Goal: Task Accomplishment & Management: Manage account settings

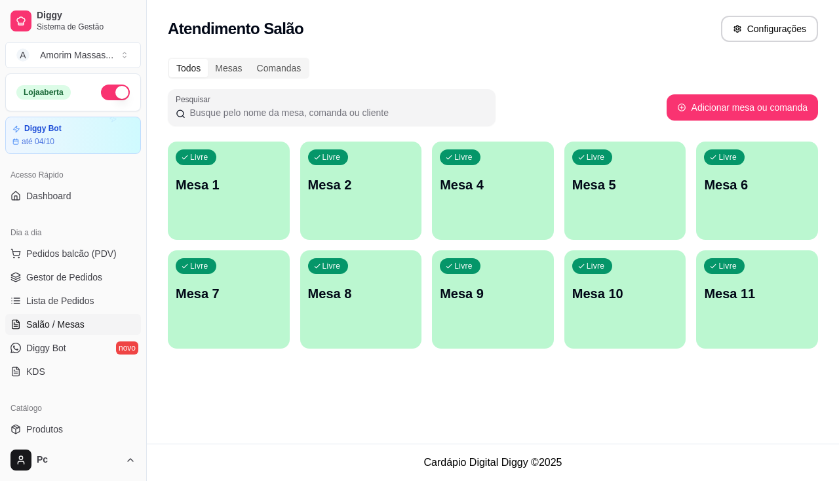
click at [337, 173] on div "Livre Mesa 2" at bounding box center [361, 183] width 122 height 83
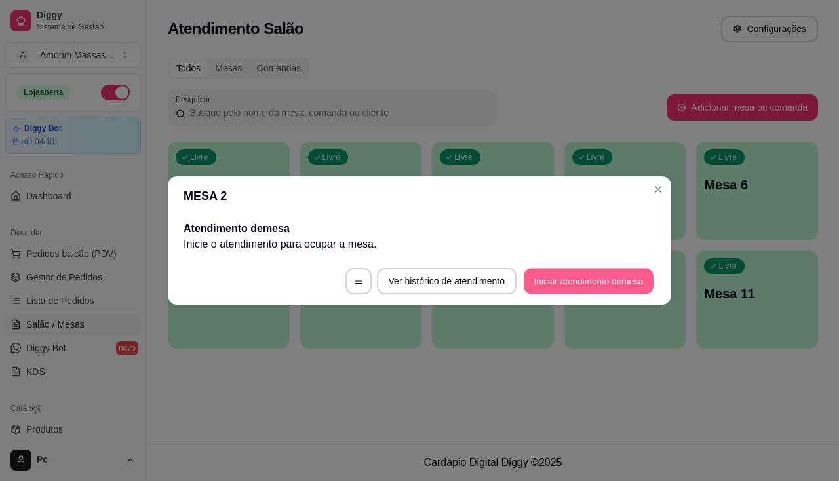
click at [616, 275] on button "Iniciar atendimento de mesa" at bounding box center [588, 282] width 130 height 26
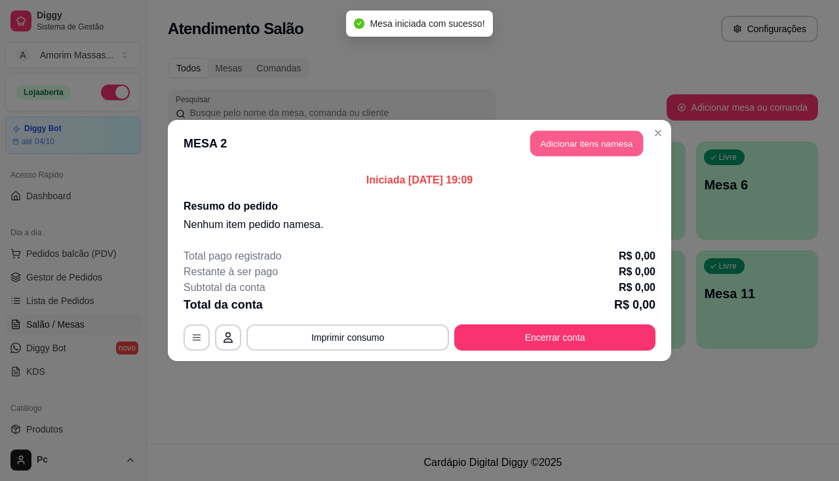
click at [570, 137] on button "Adicionar itens na mesa" at bounding box center [586, 144] width 113 height 26
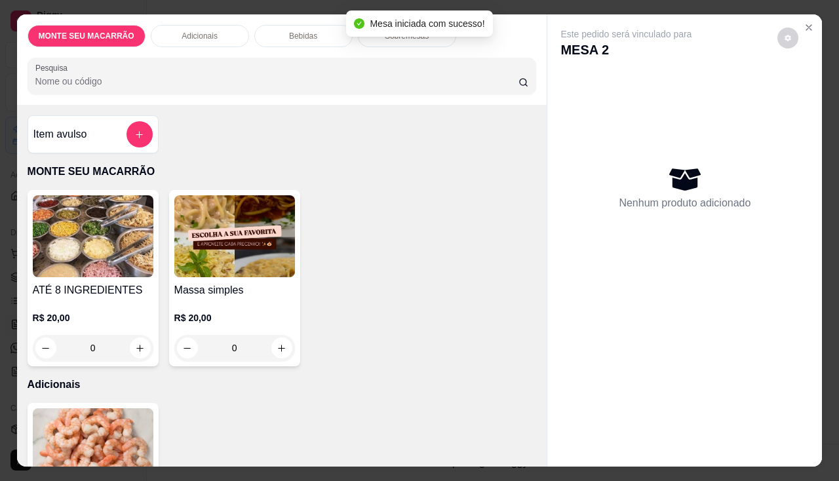
click at [256, 264] on img at bounding box center [234, 236] width 121 height 82
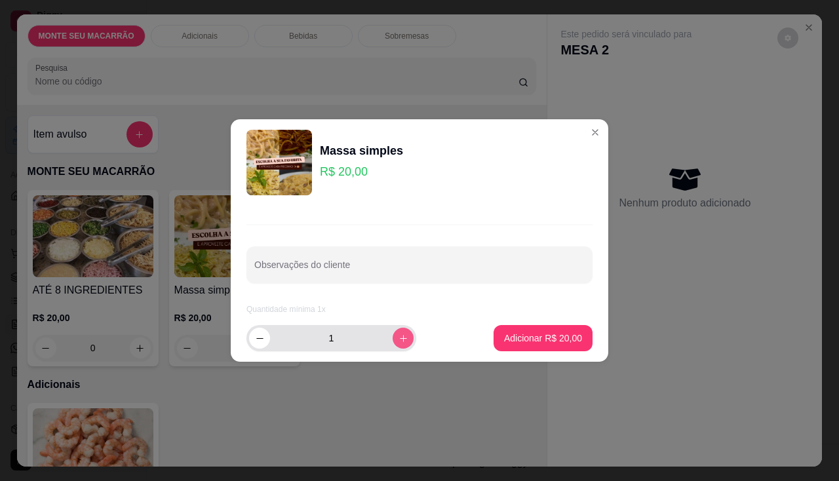
click at [400, 340] on button "increase-product-quantity" at bounding box center [402, 338] width 21 height 21
type input "2"
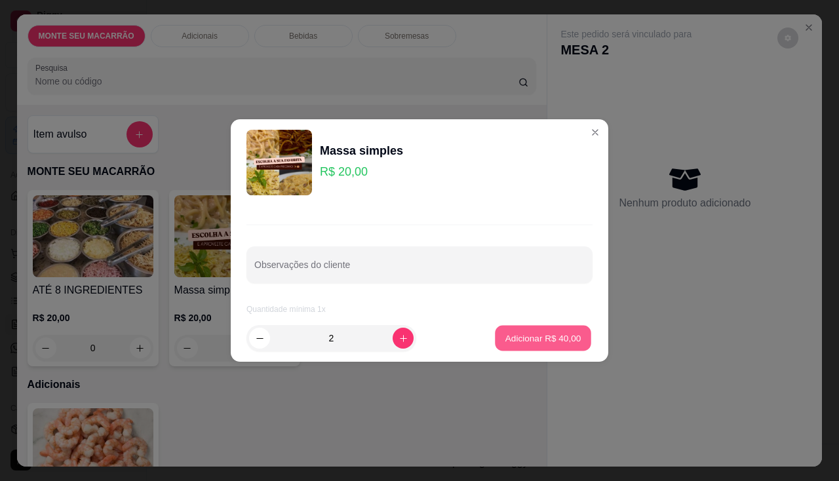
click at [510, 335] on p "Adicionar R$ 40,00" at bounding box center [543, 338] width 76 height 12
type input "2"
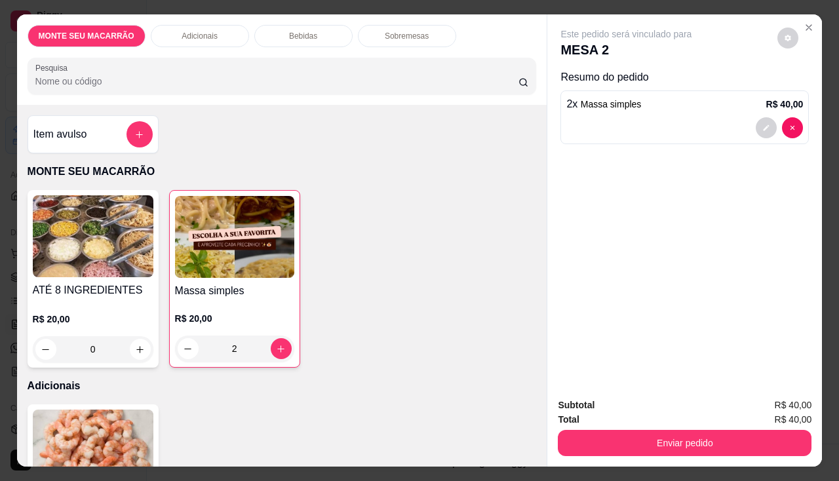
scroll to position [197, 0]
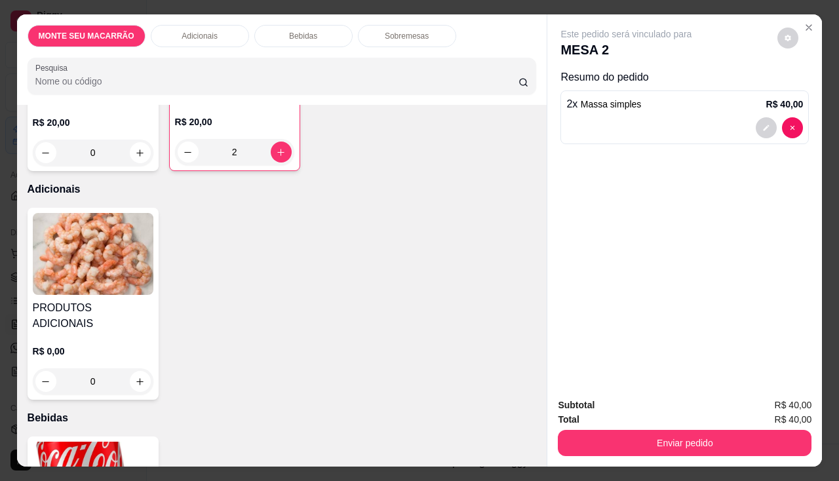
click at [88, 256] on img at bounding box center [93, 254] width 121 height 82
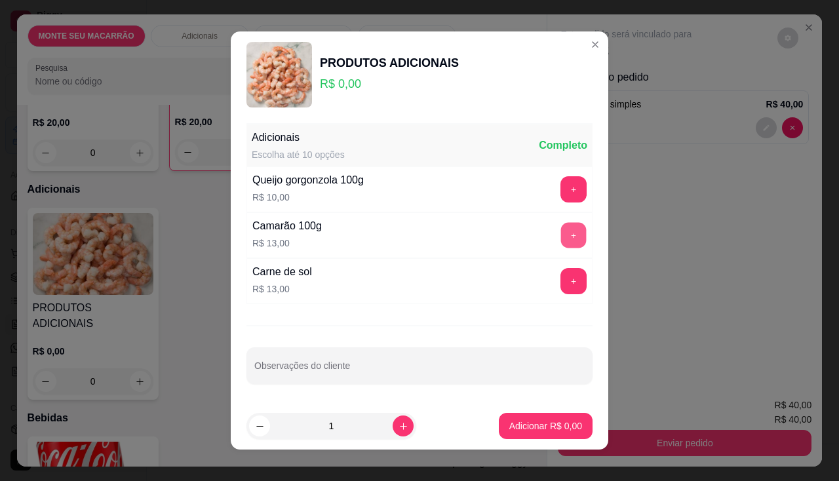
click at [561, 240] on button "+" at bounding box center [574, 236] width 26 height 26
click at [542, 423] on p "Adicionar R$ 26,00" at bounding box center [543, 425] width 78 height 13
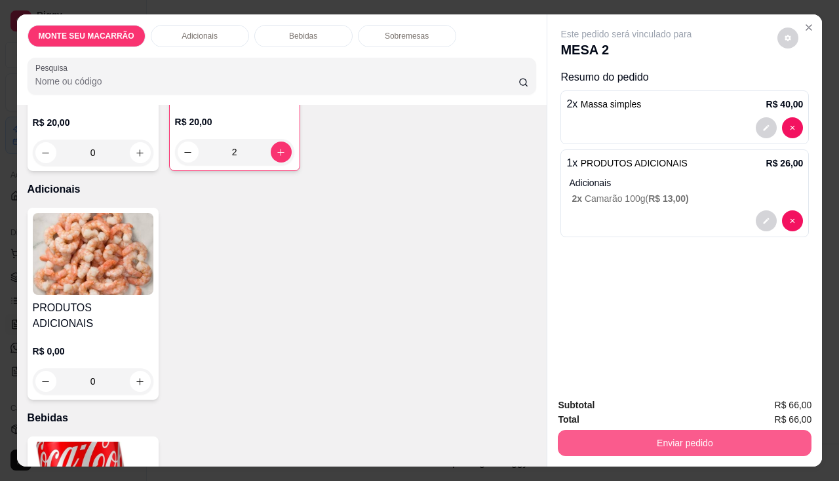
click at [675, 436] on button "Enviar pedido" at bounding box center [685, 443] width 254 height 26
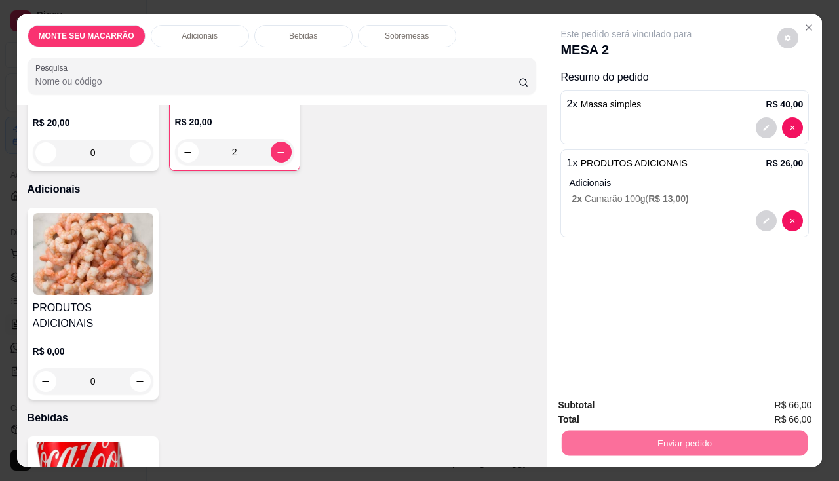
click at [781, 412] on button "Enviar pedido" at bounding box center [777, 405] width 74 height 25
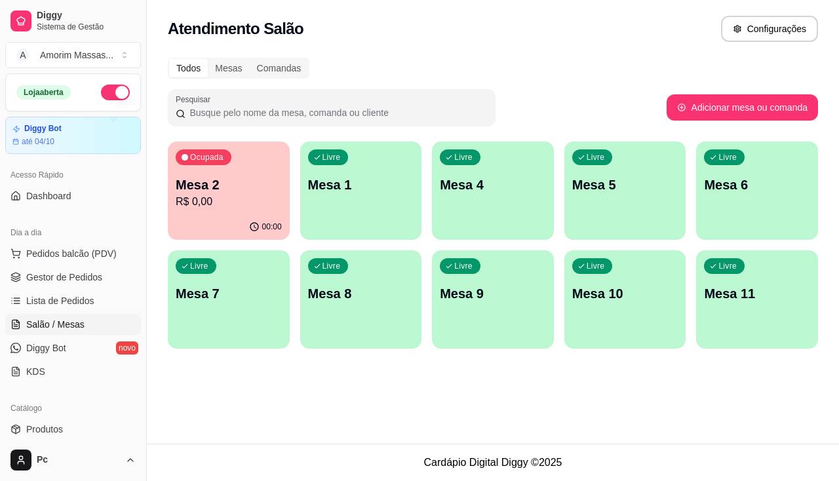
click at [606, 189] on p "Mesa 5" at bounding box center [625, 185] width 106 height 18
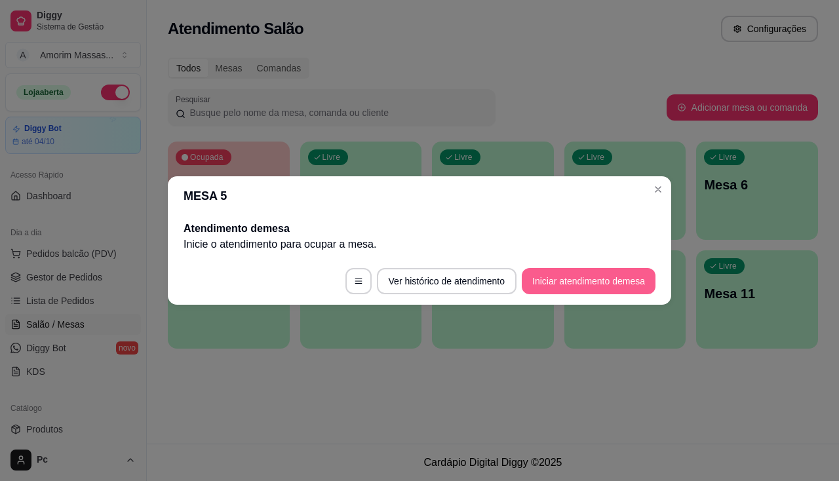
click at [592, 279] on button "Iniciar atendimento de mesa" at bounding box center [589, 281] width 134 height 26
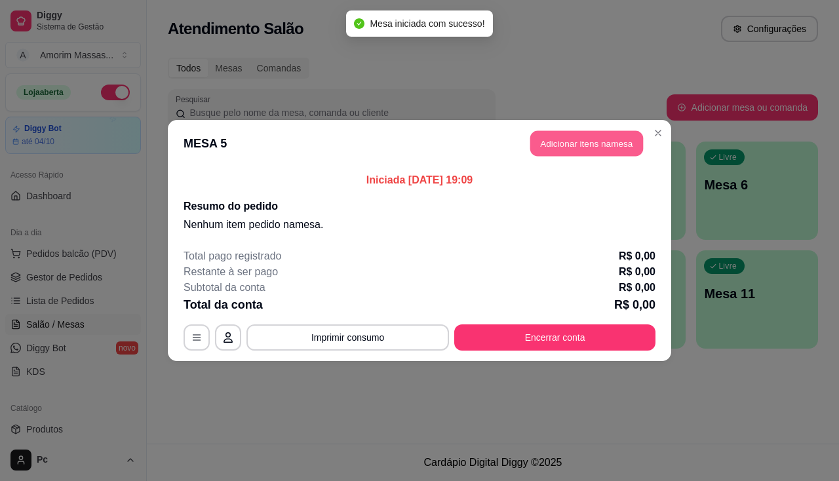
click at [580, 145] on button "Adicionar itens na mesa" at bounding box center [586, 144] width 113 height 26
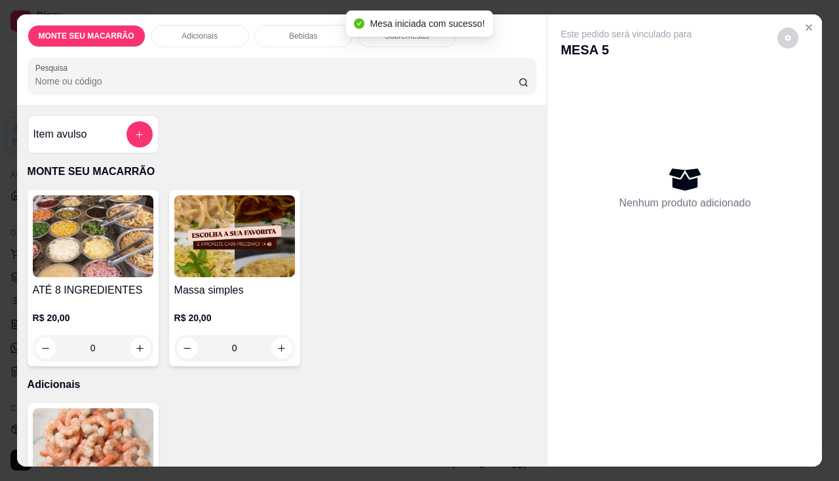
click at [218, 235] on img at bounding box center [234, 236] width 121 height 82
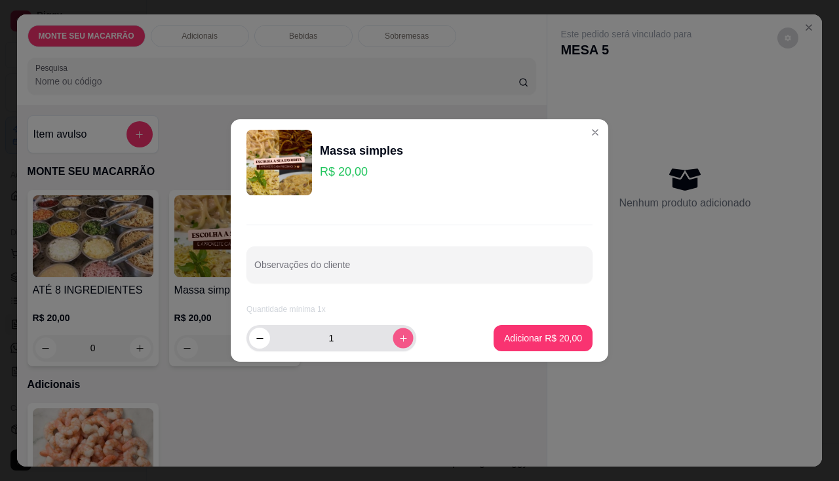
click at [398, 334] on icon "increase-product-quantity" at bounding box center [403, 338] width 10 height 10
type input "3"
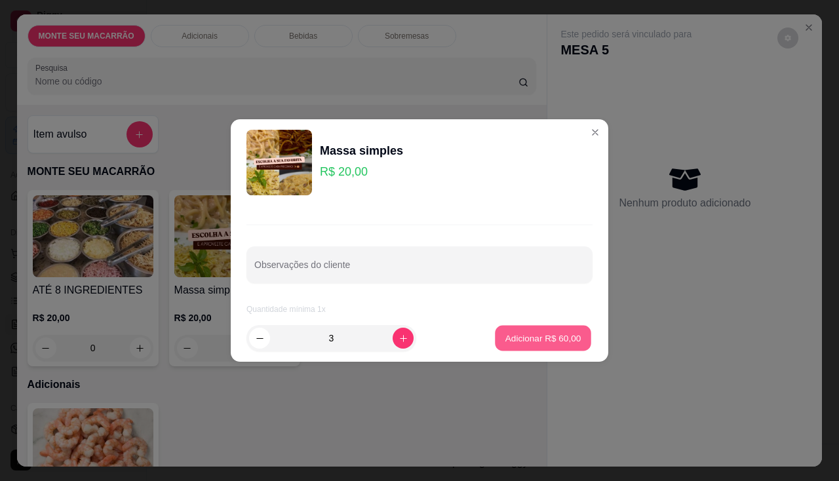
click at [569, 339] on p "Adicionar R$ 60,00" at bounding box center [543, 338] width 76 height 12
type input "3"
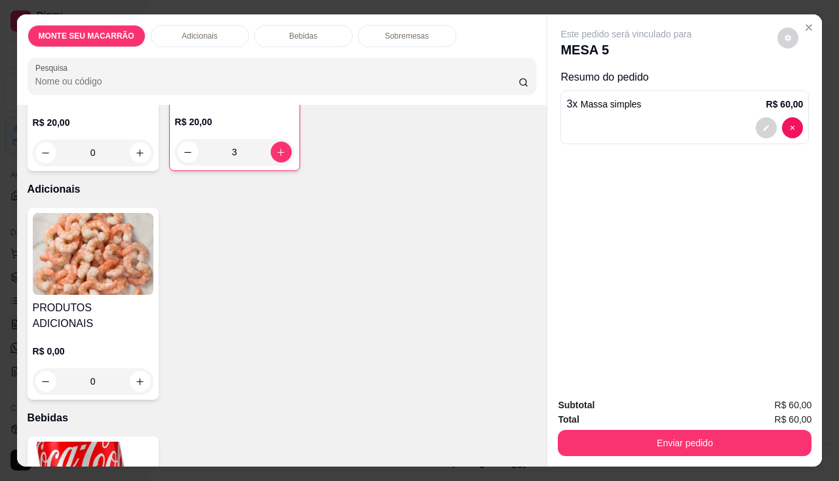
click at [63, 232] on img at bounding box center [93, 254] width 121 height 82
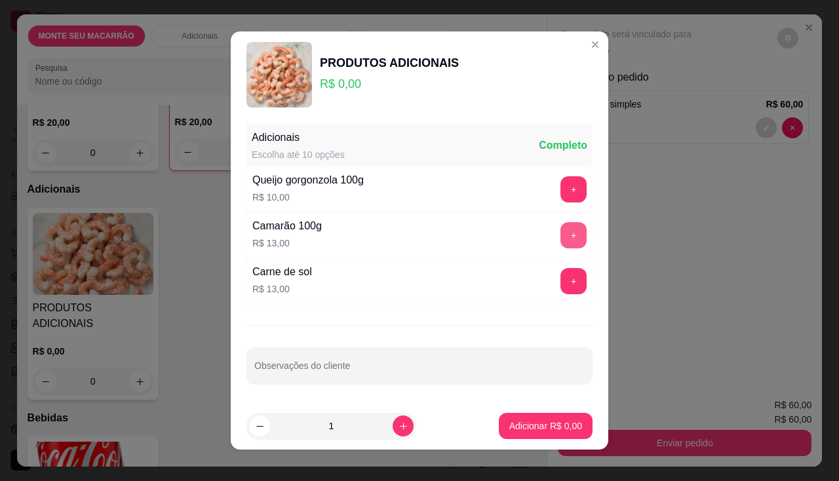
click at [560, 229] on button "+" at bounding box center [573, 235] width 26 height 26
click at [561, 281] on button "+" at bounding box center [573, 281] width 26 height 26
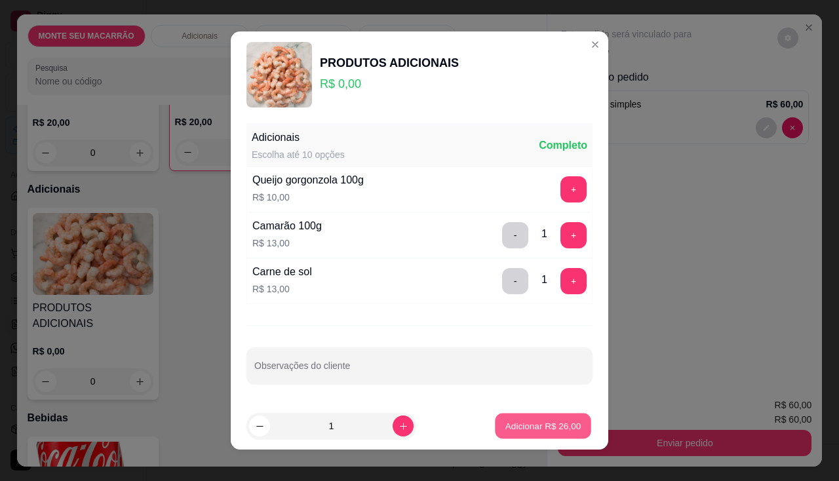
click at [530, 431] on p "Adicionar R$ 26,00" at bounding box center [543, 425] width 76 height 12
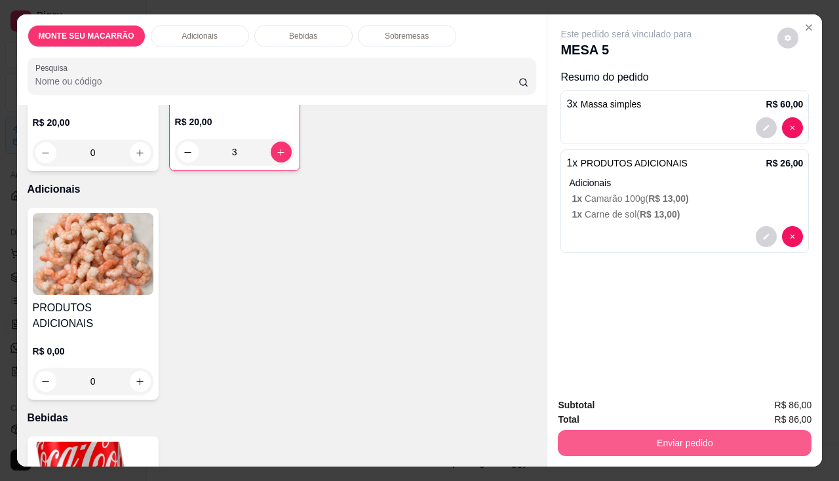
click at [712, 444] on button "Enviar pedido" at bounding box center [685, 443] width 254 height 26
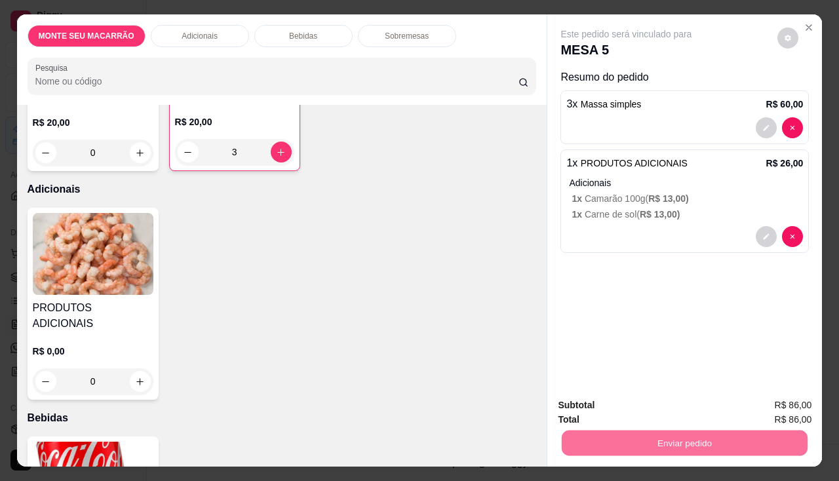
click at [786, 406] on button "Enviar pedido" at bounding box center [777, 405] width 74 height 25
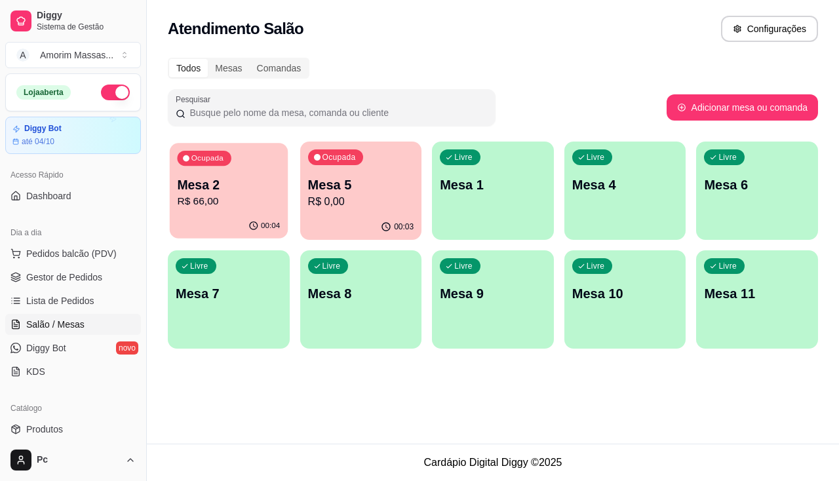
click at [216, 199] on p "R$ 66,00" at bounding box center [228, 201] width 103 height 15
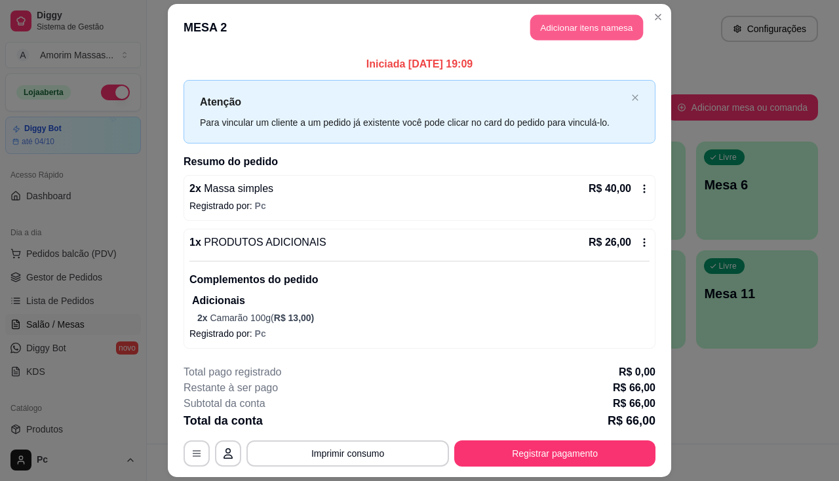
click at [594, 28] on button "Adicionar itens na mesa" at bounding box center [586, 28] width 113 height 26
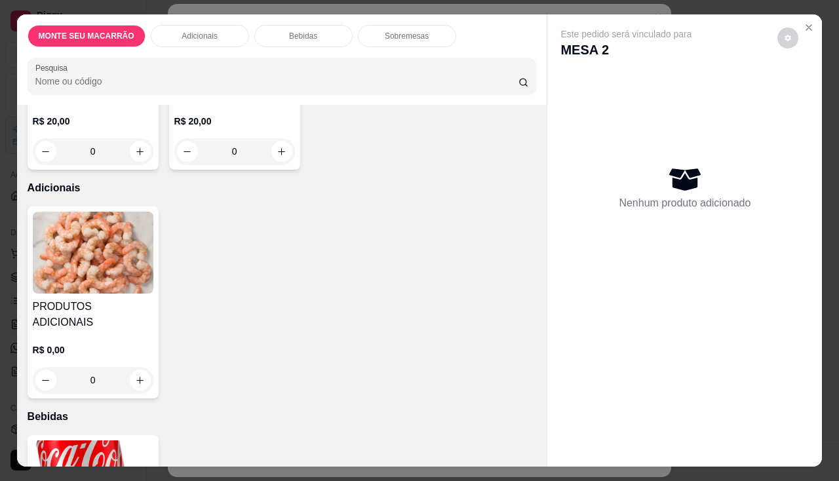
scroll to position [459, 0]
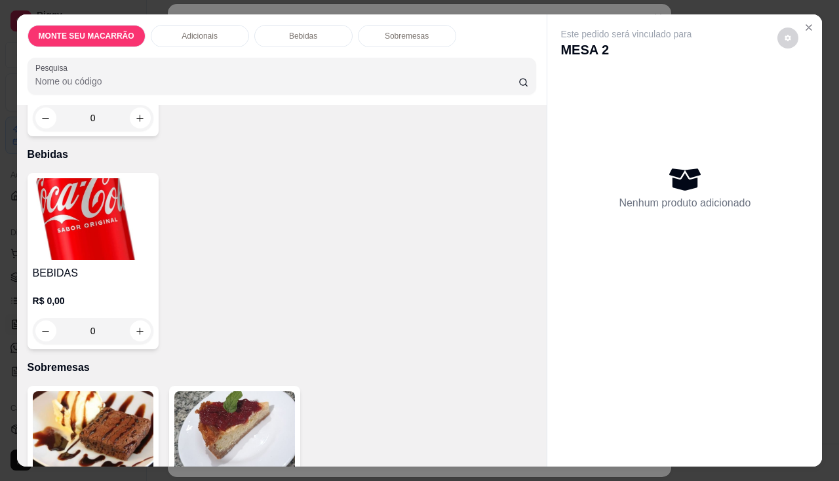
click at [78, 214] on img at bounding box center [93, 219] width 121 height 82
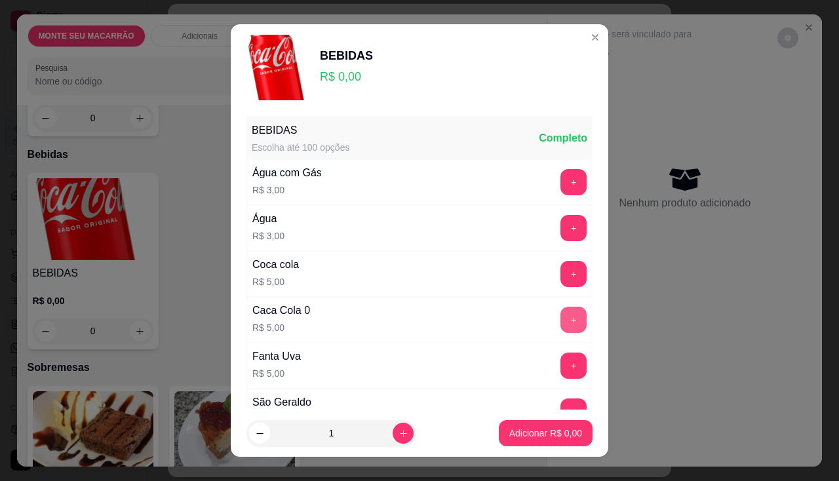
click at [560, 318] on button "+" at bounding box center [573, 320] width 26 height 26
click at [529, 429] on p "Adicionar R$ 5,00" at bounding box center [545, 433] width 71 height 12
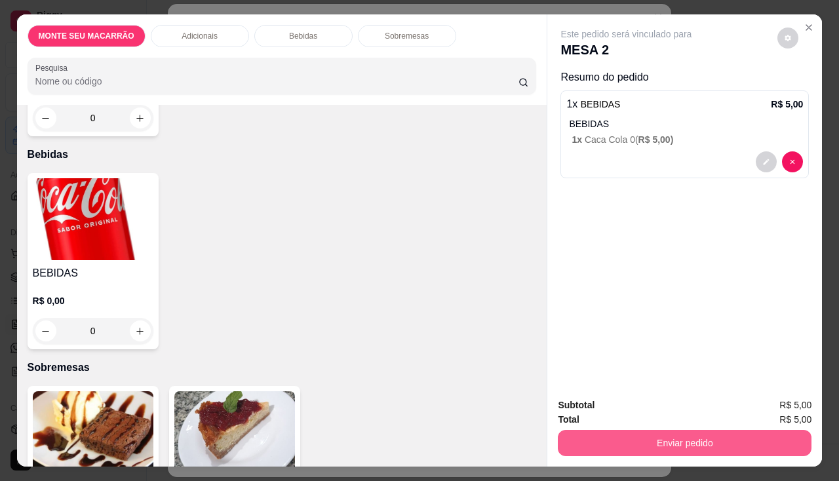
click at [732, 440] on button "Enviar pedido" at bounding box center [685, 443] width 254 height 26
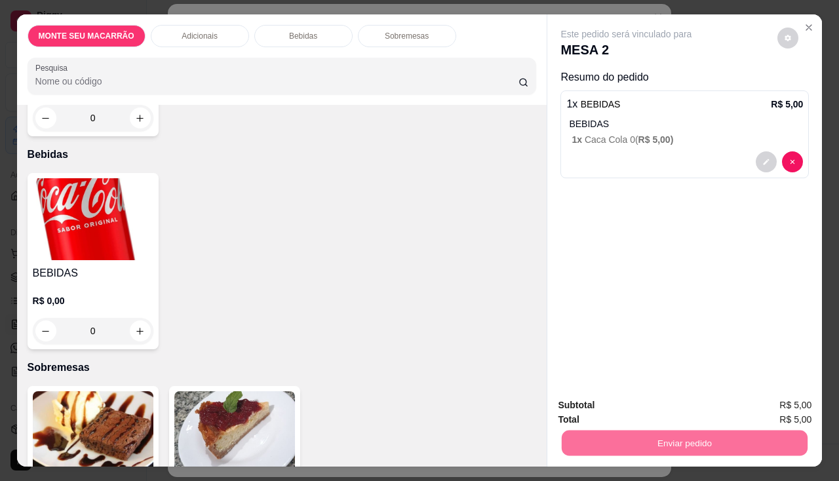
click at [769, 410] on button "Enviar pedido" at bounding box center [778, 405] width 72 height 24
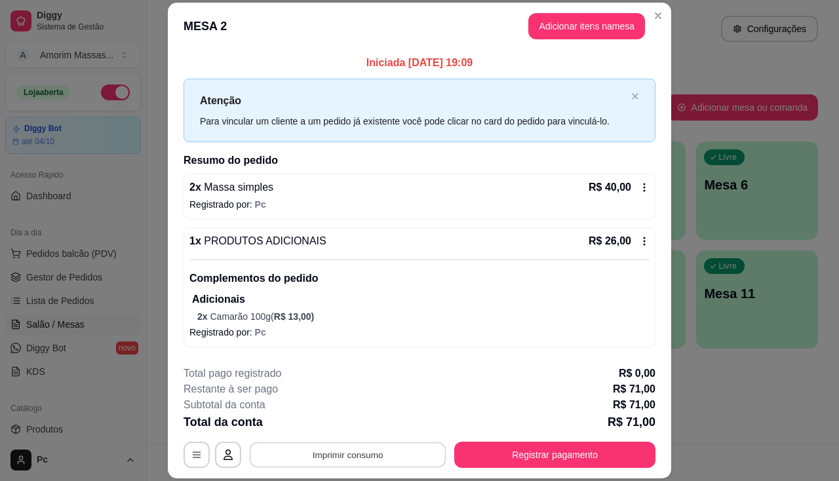
click at [320, 446] on button "Imprimir consumo" at bounding box center [348, 455] width 197 height 26
click at [337, 423] on button "IMPRESSORA" at bounding box center [347, 424] width 92 height 20
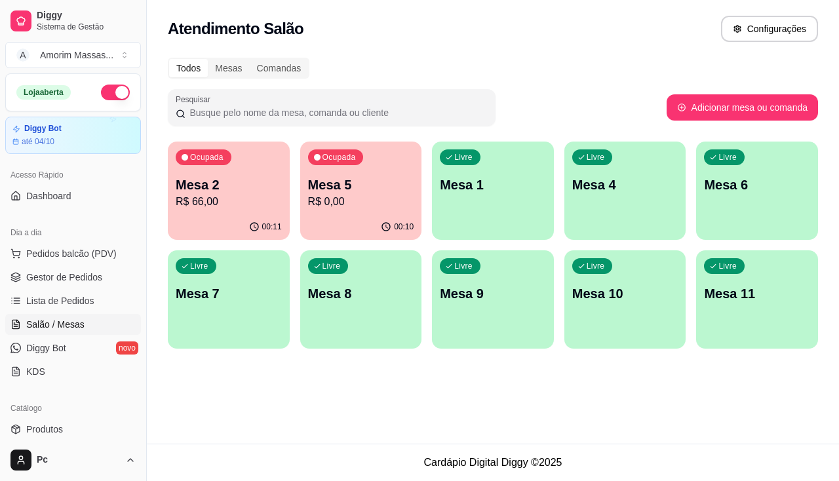
click at [383, 202] on p "R$ 0,00" at bounding box center [361, 202] width 106 height 16
click at [255, 181] on p "Mesa 2" at bounding box center [229, 185] width 106 height 18
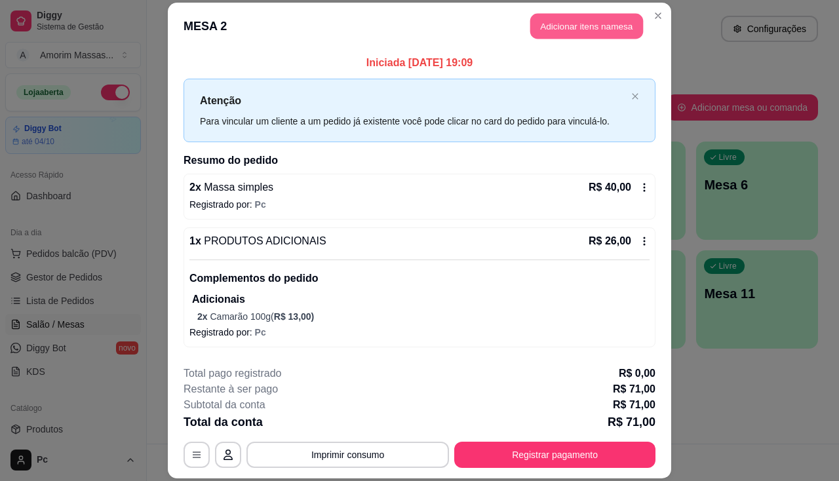
click at [593, 31] on button "Adicionar itens na mesa" at bounding box center [586, 26] width 113 height 26
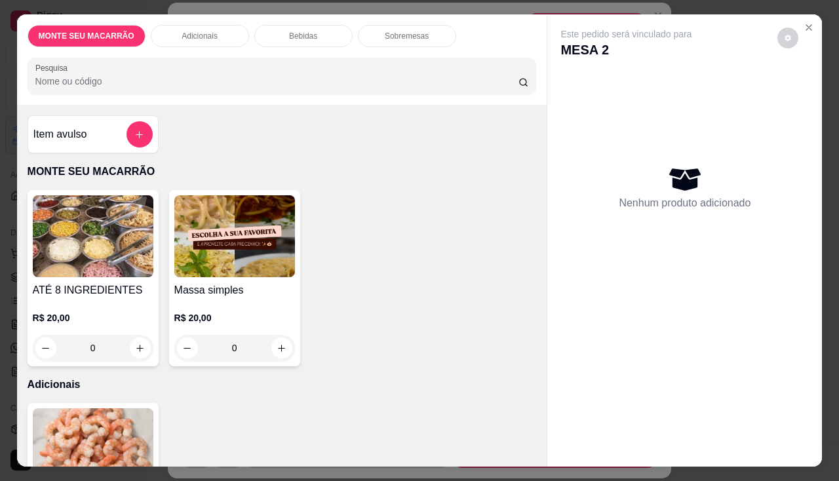
click at [274, 244] on img at bounding box center [234, 236] width 121 height 82
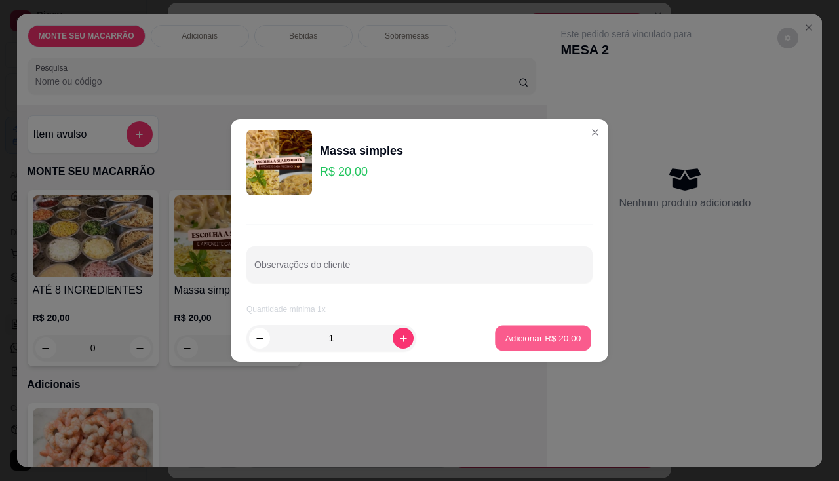
click at [533, 328] on button "Adicionar R$ 20,00" at bounding box center [543, 339] width 96 height 26
type input "1"
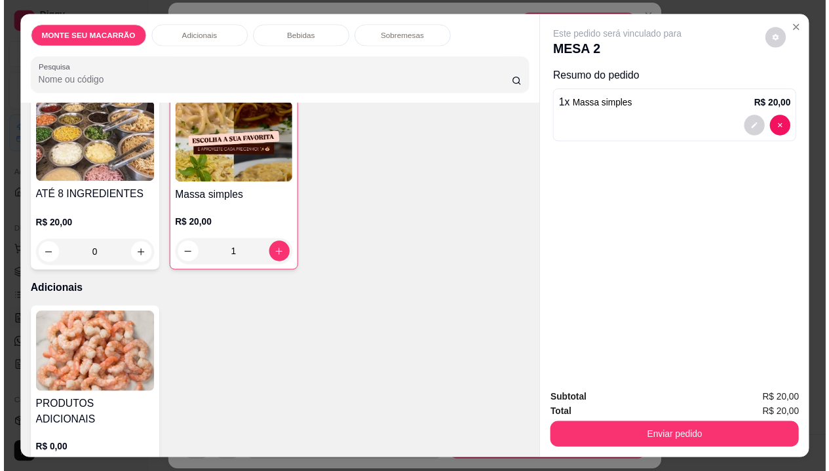
scroll to position [197, 0]
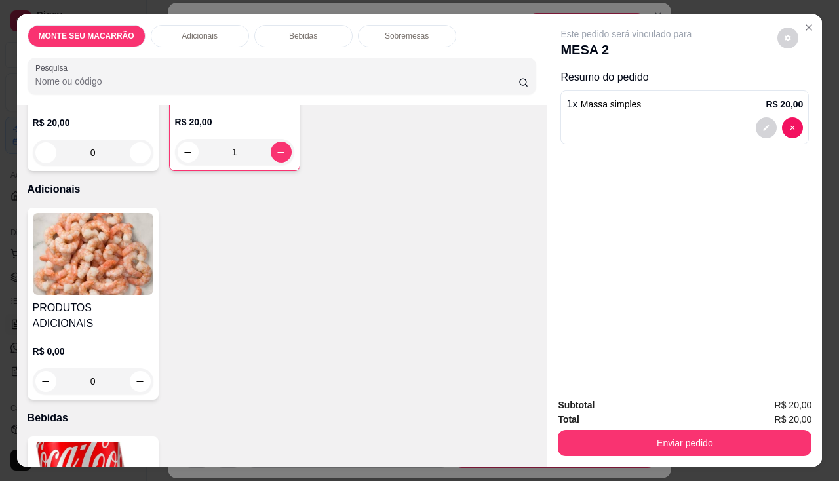
click at [125, 254] on img at bounding box center [93, 254] width 121 height 82
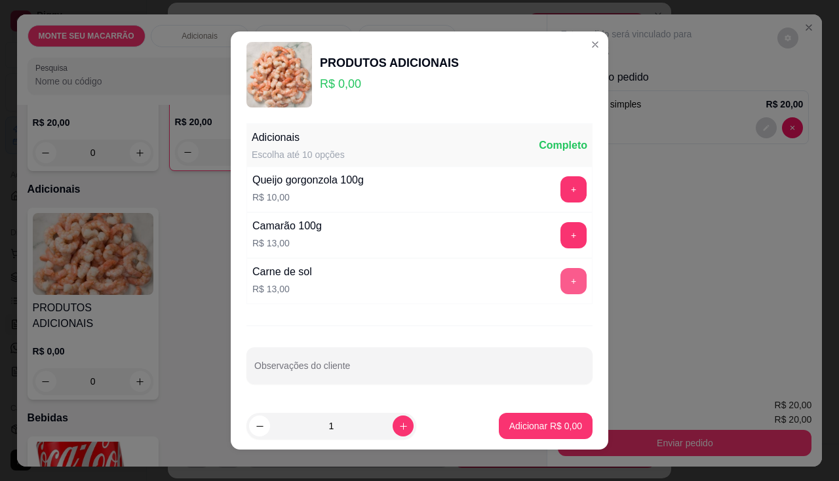
click at [560, 280] on button "+" at bounding box center [573, 281] width 26 height 26
click at [504, 427] on p "Adicionar R$ 13,00" at bounding box center [543, 425] width 78 height 13
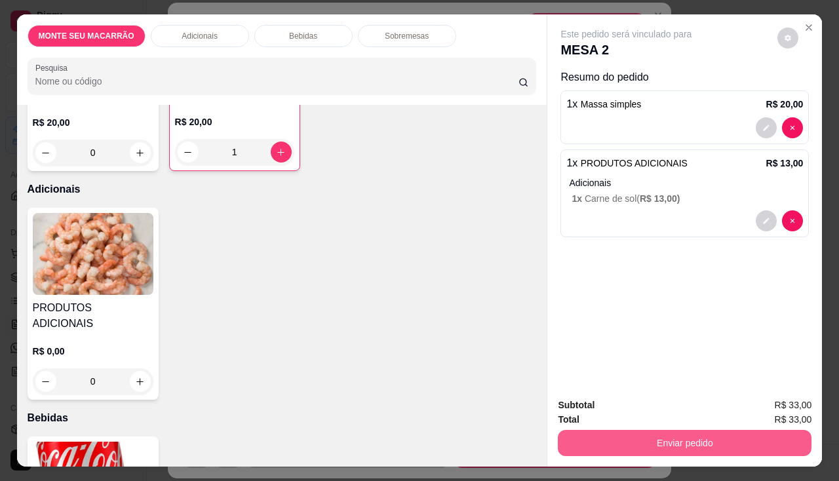
click at [765, 432] on button "Enviar pedido" at bounding box center [685, 443] width 254 height 26
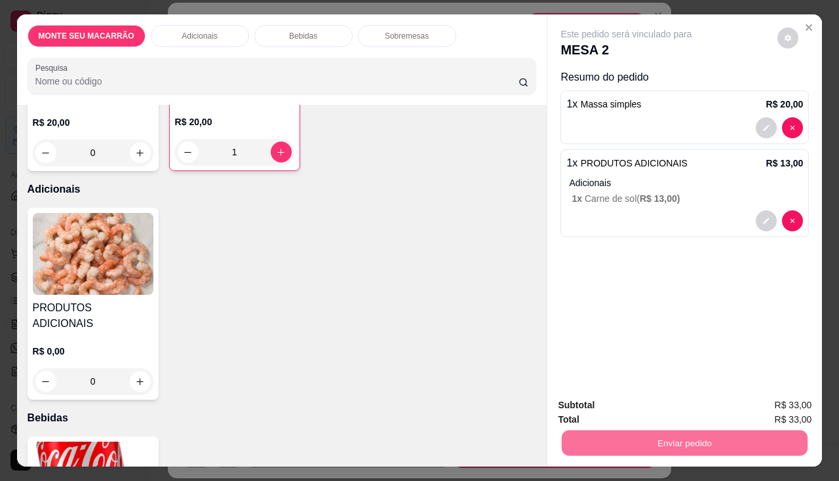
click at [781, 411] on button "Enviar pedido" at bounding box center [777, 405] width 74 height 25
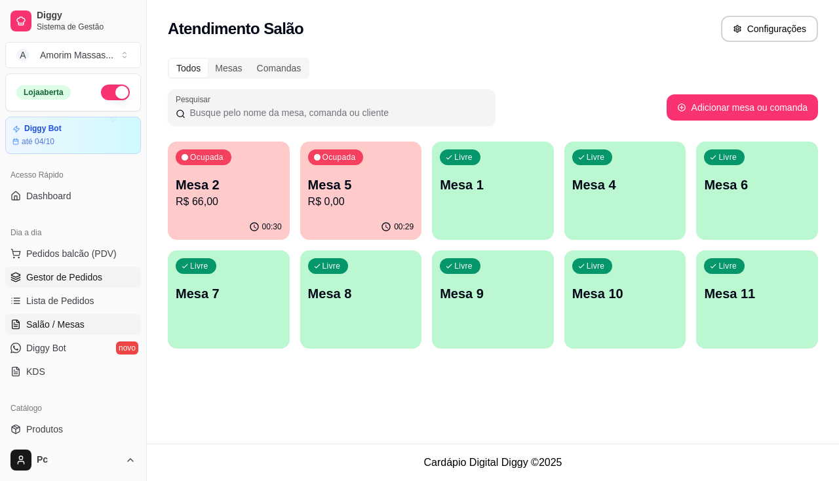
click at [47, 279] on span "Gestor de Pedidos" at bounding box center [64, 277] width 76 height 13
click at [228, 205] on p "R$ 104,00" at bounding box center [228, 201] width 103 height 15
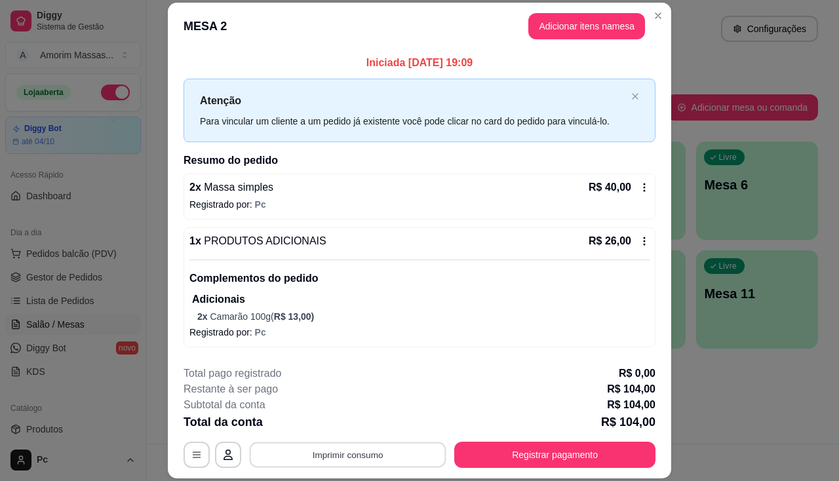
click at [366, 449] on button "Imprimir consumo" at bounding box center [348, 455] width 197 height 26
click at [341, 425] on button "IMPRESSORA" at bounding box center [347, 424] width 92 height 20
click at [307, 458] on button "Imprimir consumo" at bounding box center [347, 455] width 202 height 26
click at [335, 424] on button "IMPRESSORA" at bounding box center [346, 424] width 95 height 21
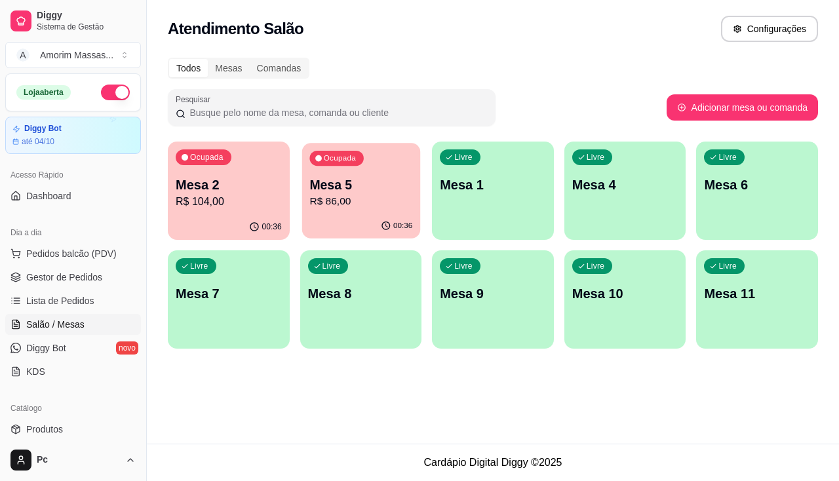
click at [325, 199] on p "R$ 86,00" at bounding box center [360, 201] width 103 height 15
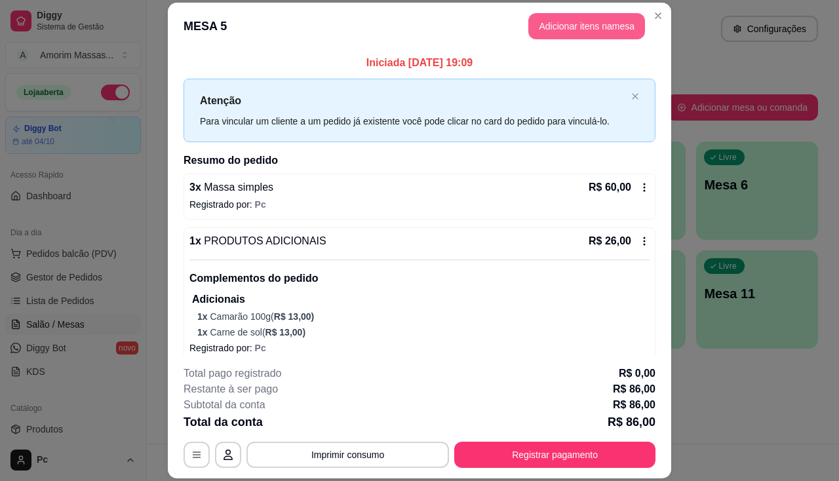
click at [567, 28] on button "Adicionar itens na mesa" at bounding box center [586, 26] width 117 height 26
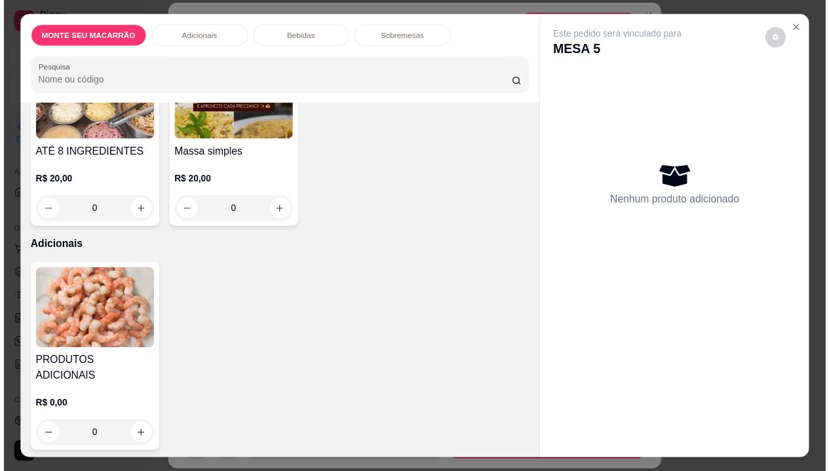
scroll to position [262, 0]
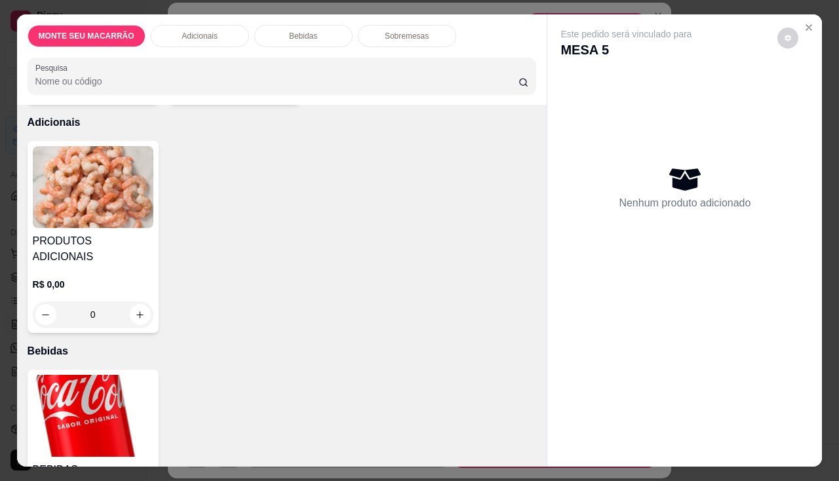
click at [59, 375] on img at bounding box center [93, 416] width 121 height 82
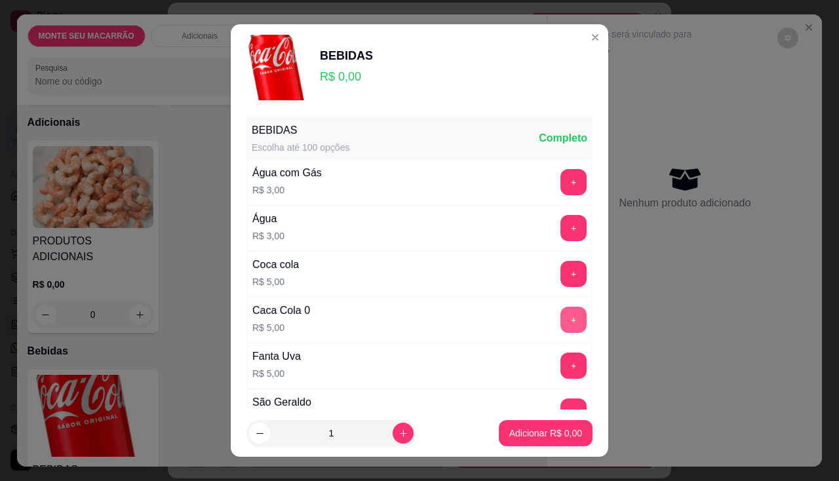
click at [560, 318] on button "+" at bounding box center [573, 320] width 26 height 26
click at [552, 259] on div "Coca cola R$ 5,00 +" at bounding box center [419, 274] width 346 height 46
click at [561, 271] on button "+" at bounding box center [574, 274] width 26 height 26
click at [530, 425] on button "Adicionar R$ 10,00" at bounding box center [542, 433] width 99 height 26
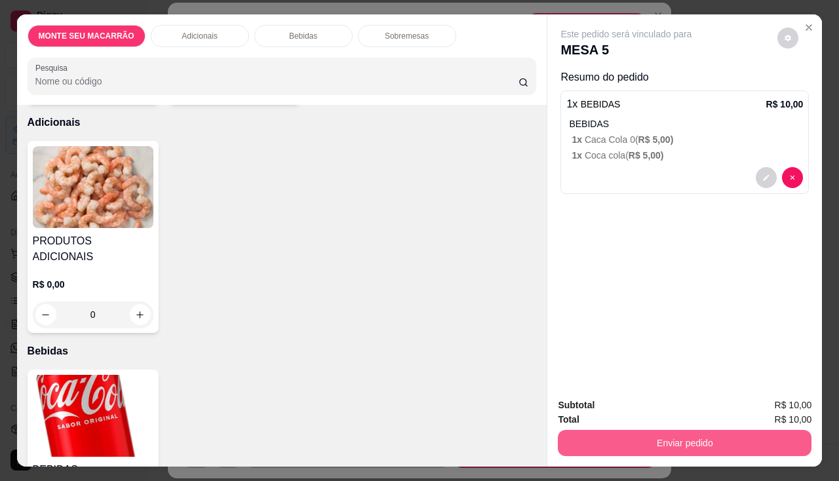
click at [670, 432] on button "Enviar pedido" at bounding box center [685, 443] width 254 height 26
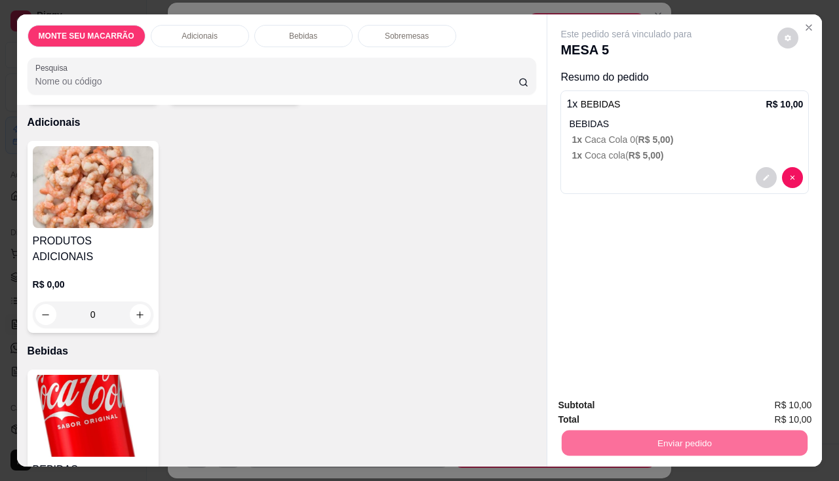
click at [776, 403] on button "Enviar pedido" at bounding box center [778, 405] width 72 height 24
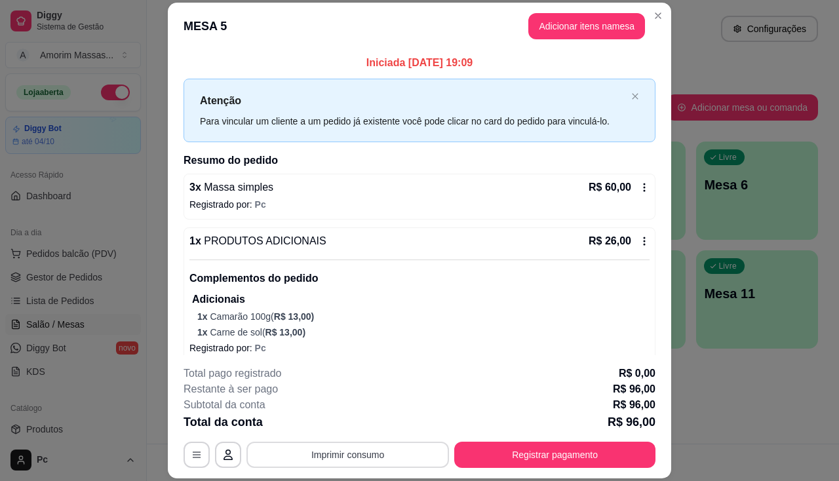
click at [337, 457] on button "Imprimir consumo" at bounding box center [347, 455] width 202 height 26
click at [335, 423] on button "IMPRESSORA" at bounding box center [347, 424] width 92 height 20
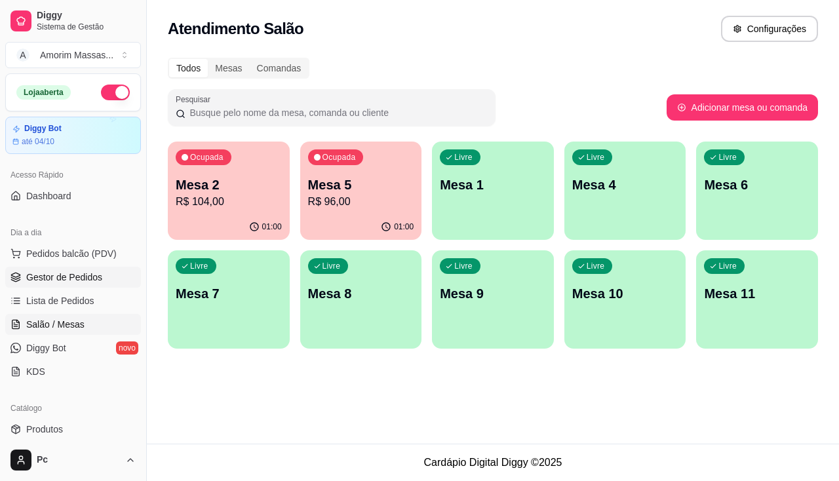
click at [47, 278] on span "Gestor de Pedidos" at bounding box center [64, 277] width 76 height 13
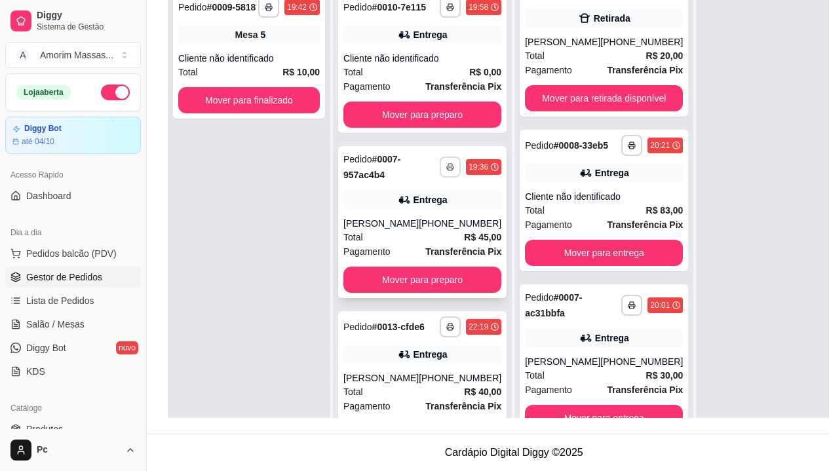
click at [448, 168] on rect "button" at bounding box center [450, 169] width 4 height 3
click at [374, 214] on button "IMPRESSORA" at bounding box center [389, 223] width 95 height 21
click at [427, 273] on button "Mover para preparo" at bounding box center [422, 280] width 158 height 26
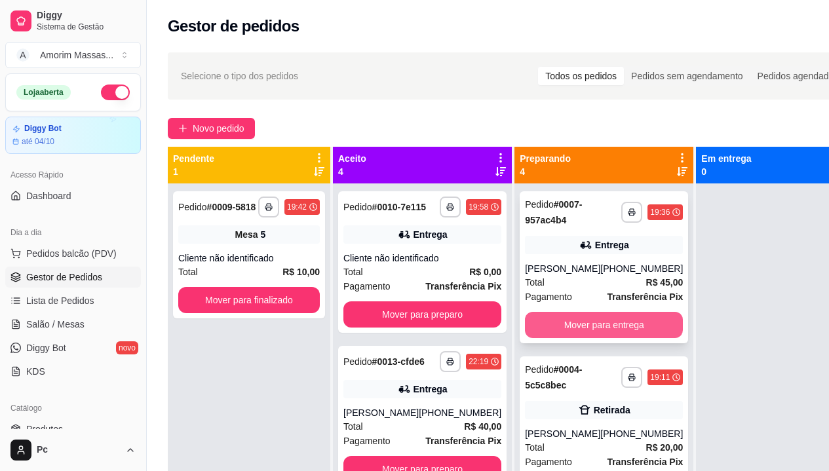
click at [563, 330] on button "Mover para entrega" at bounding box center [604, 325] width 158 height 26
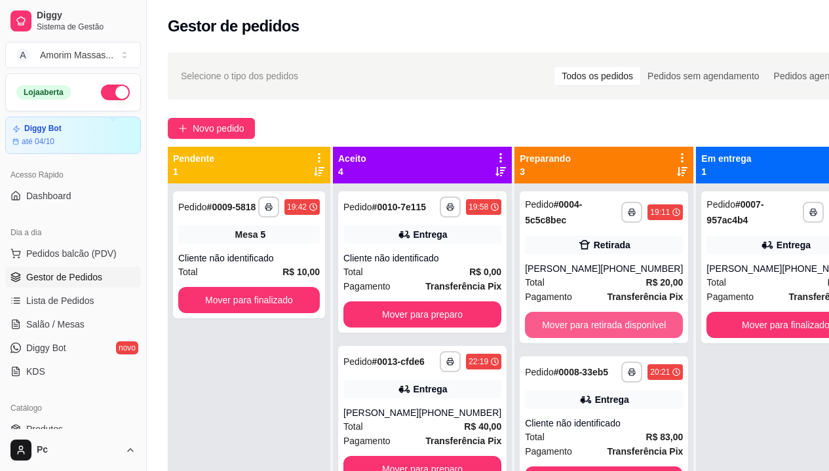
click at [563, 330] on button "Mover para retirada disponível" at bounding box center [604, 325] width 158 height 26
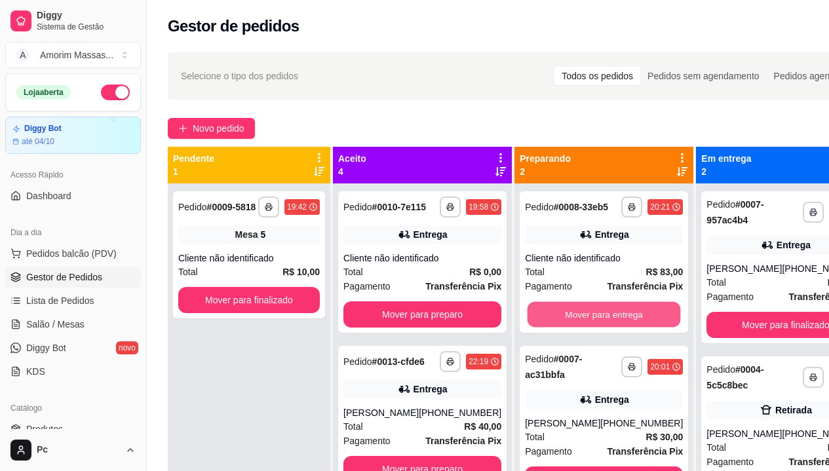
click at [563, 328] on button "Mover para entrega" at bounding box center [603, 315] width 153 height 26
click at [563, 466] on button "Mover para entrega" at bounding box center [604, 479] width 158 height 26
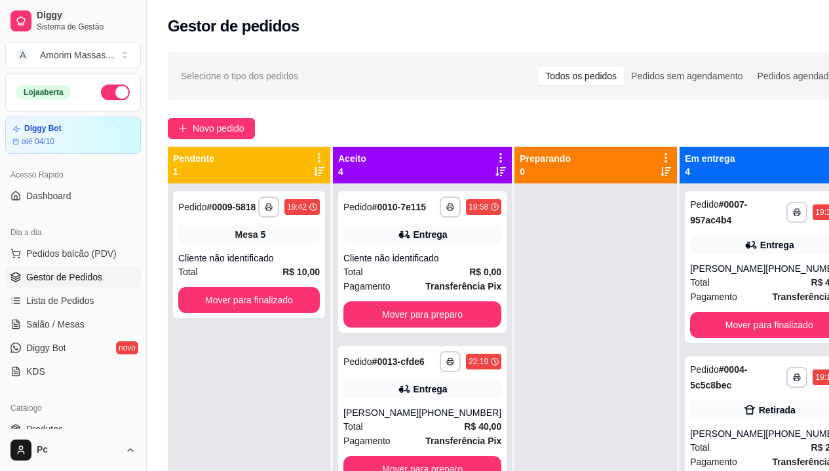
click at [563, 330] on div at bounding box center [595, 418] width 162 height 471
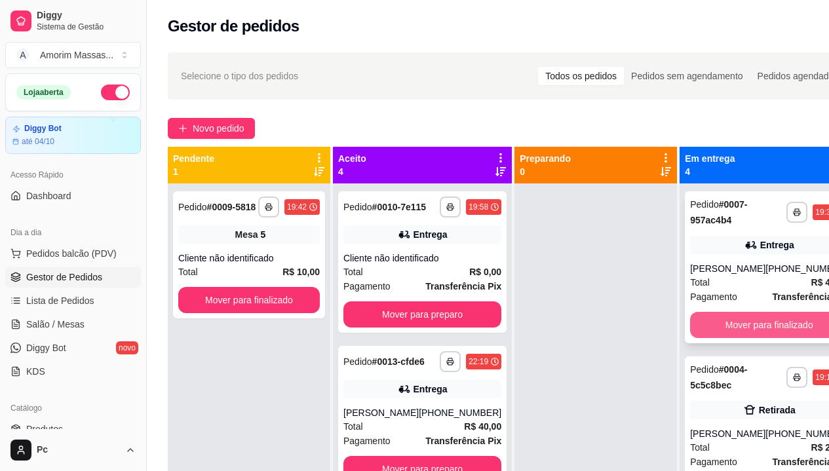
click at [729, 326] on button "Mover para finalizado" at bounding box center [769, 325] width 158 height 26
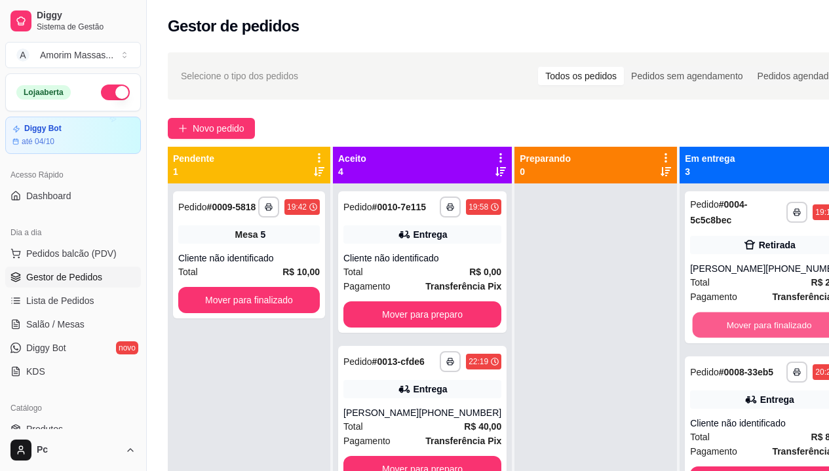
click at [729, 326] on button "Mover para finalizado" at bounding box center [769, 326] width 153 height 26
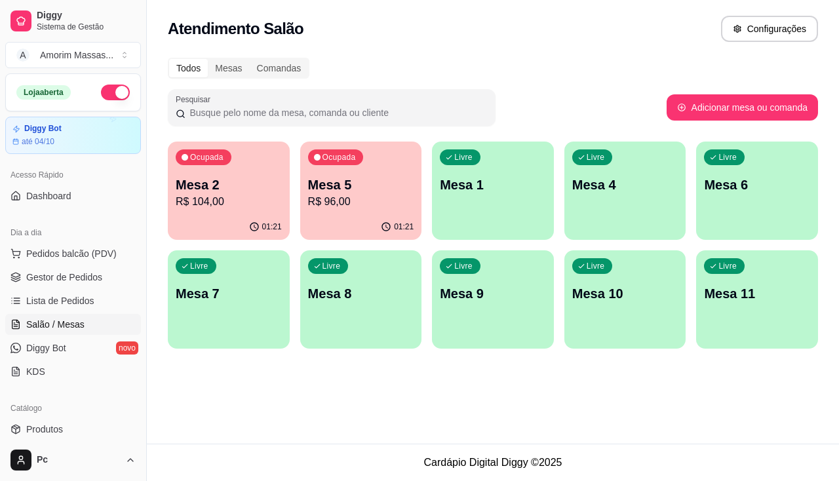
click at [244, 211] on div "Ocupada Mesa 2 R$ 104,00" at bounding box center [229, 178] width 122 height 73
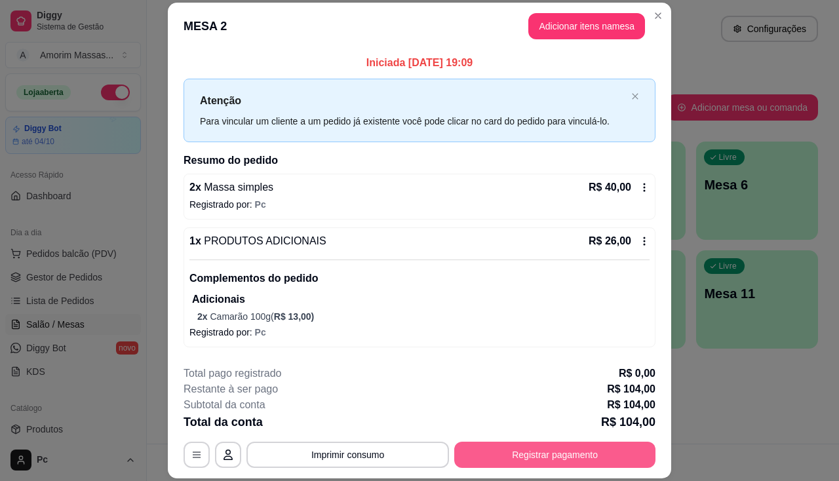
click at [544, 452] on button "Registrar pagamento" at bounding box center [554, 455] width 201 height 26
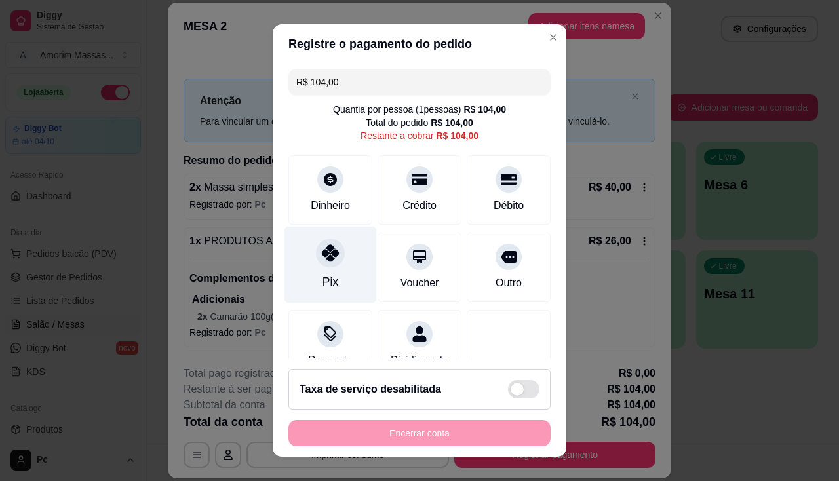
click at [322, 249] on icon at bounding box center [330, 252] width 17 height 17
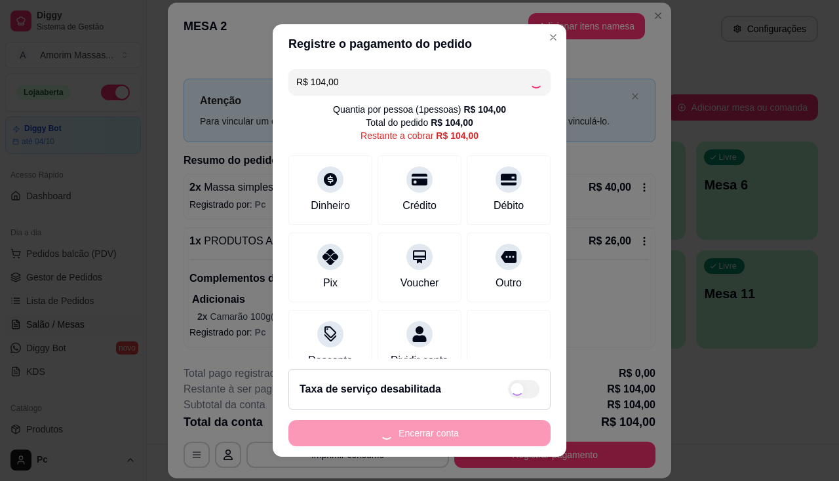
type input "R$ 0,00"
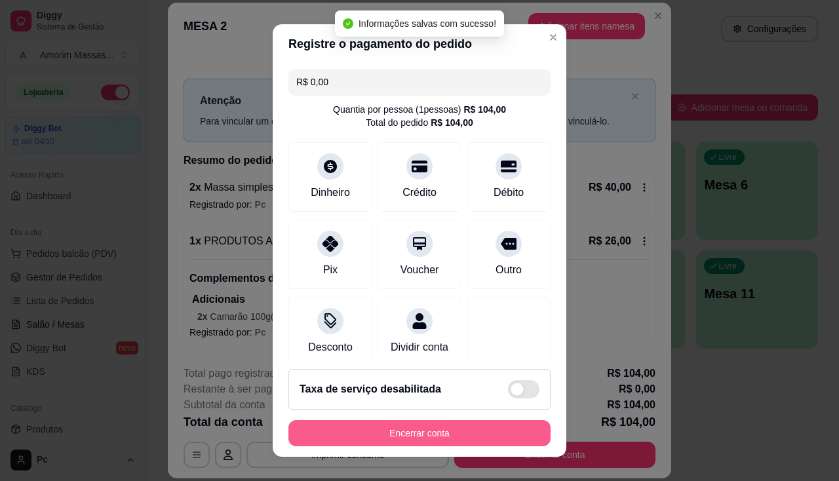
click at [490, 437] on button "Encerrar conta" at bounding box center [419, 433] width 262 height 26
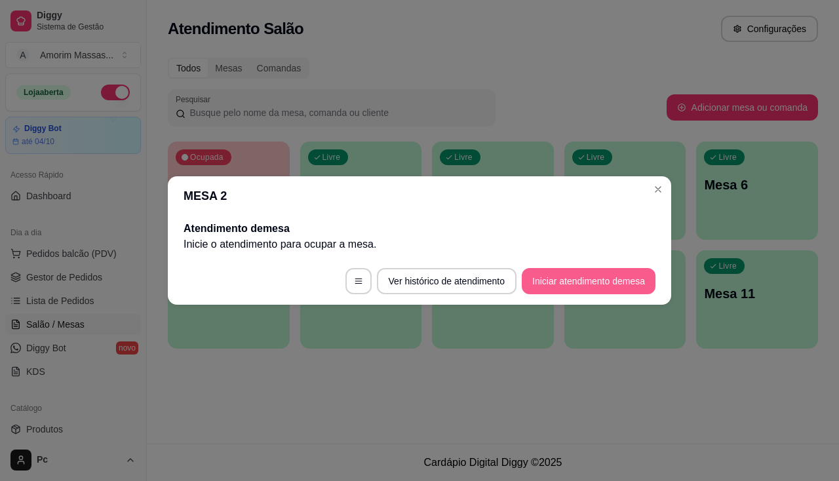
click at [597, 290] on button "Iniciar atendimento de mesa" at bounding box center [589, 281] width 134 height 26
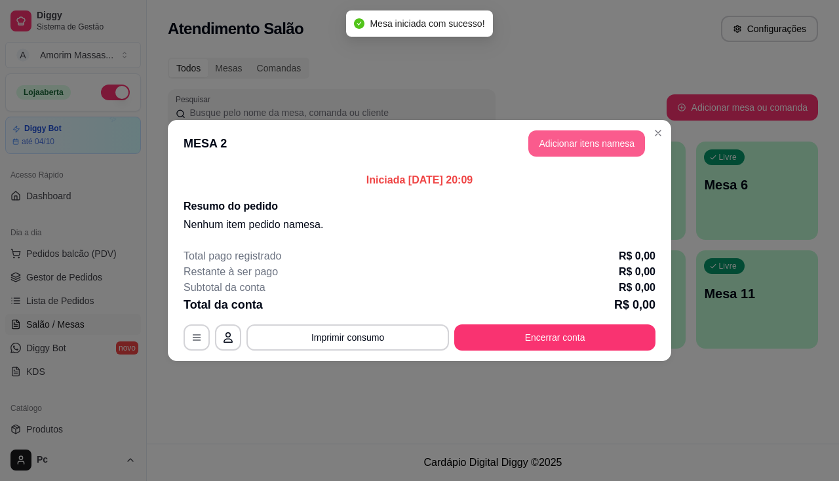
click at [620, 142] on button "Adicionar itens na mesa" at bounding box center [586, 143] width 117 height 26
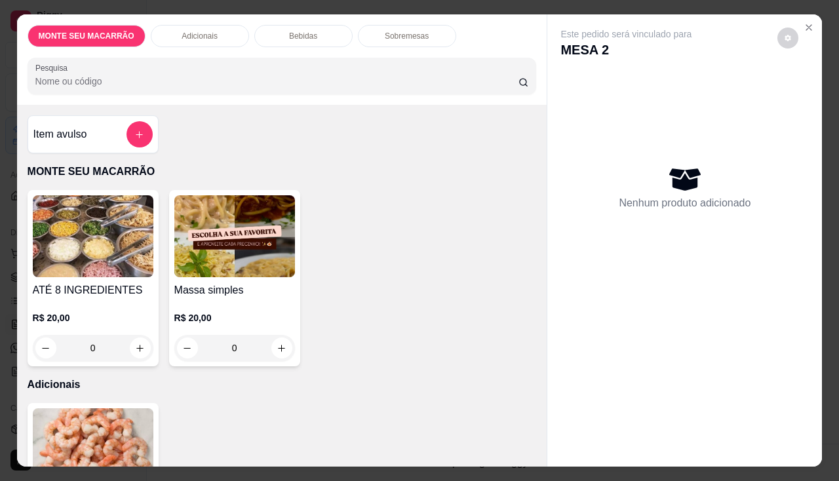
click at [228, 243] on img at bounding box center [234, 236] width 121 height 82
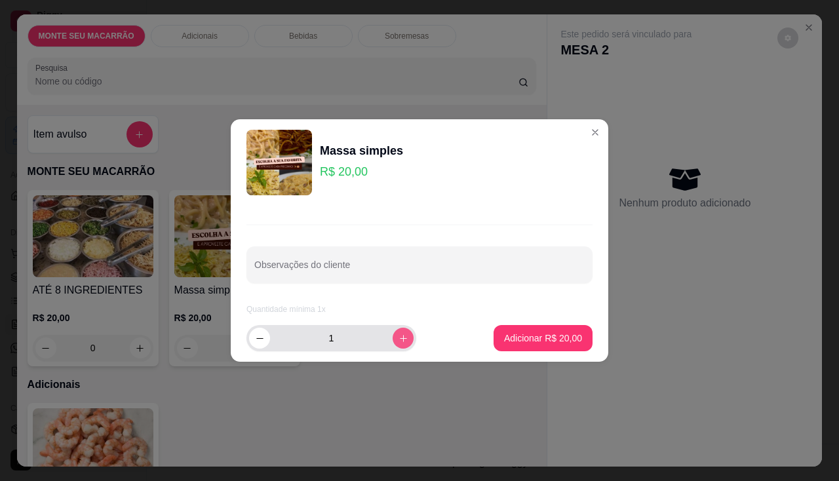
click at [399, 339] on button "increase-product-quantity" at bounding box center [402, 338] width 21 height 21
type input "2"
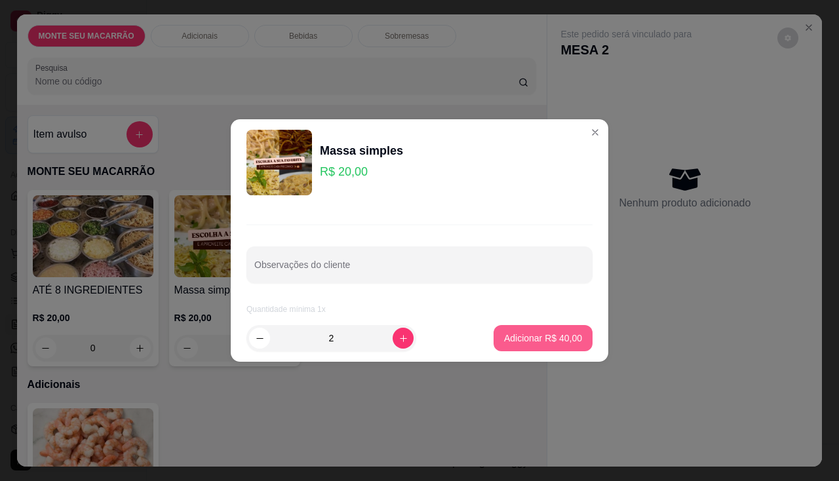
click at [504, 335] on p "Adicionar R$ 40,00" at bounding box center [543, 338] width 78 height 13
type input "2"
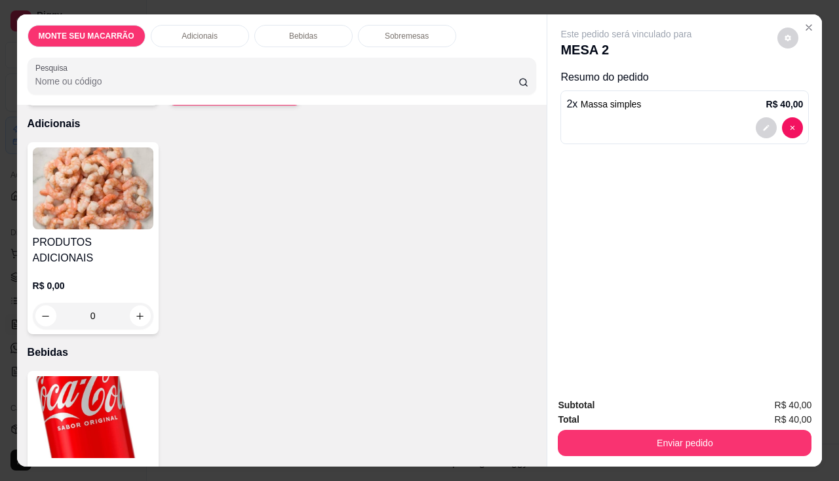
scroll to position [328, 0]
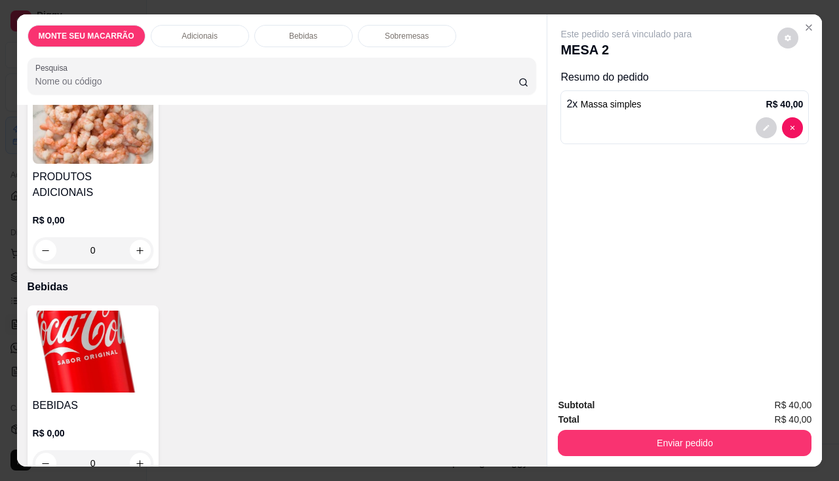
click at [59, 323] on img at bounding box center [93, 352] width 121 height 82
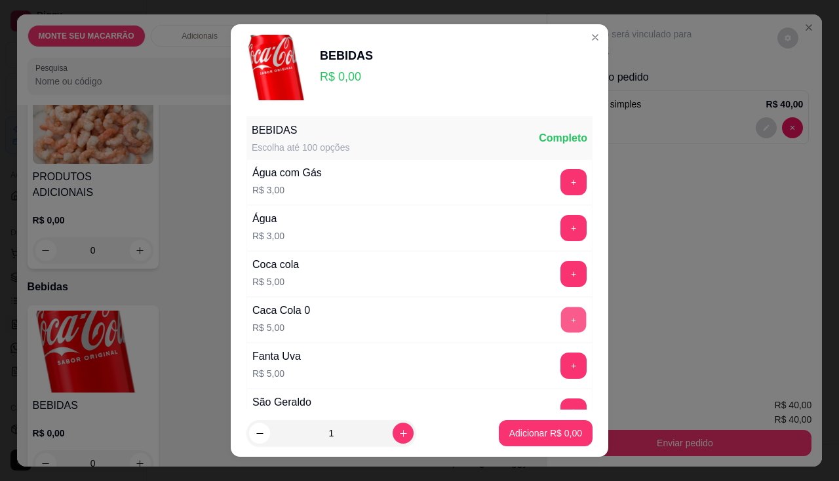
click at [561, 318] on button "+" at bounding box center [574, 320] width 26 height 26
click at [522, 423] on button "Adicionar R$ 5,00" at bounding box center [546, 433] width 94 height 26
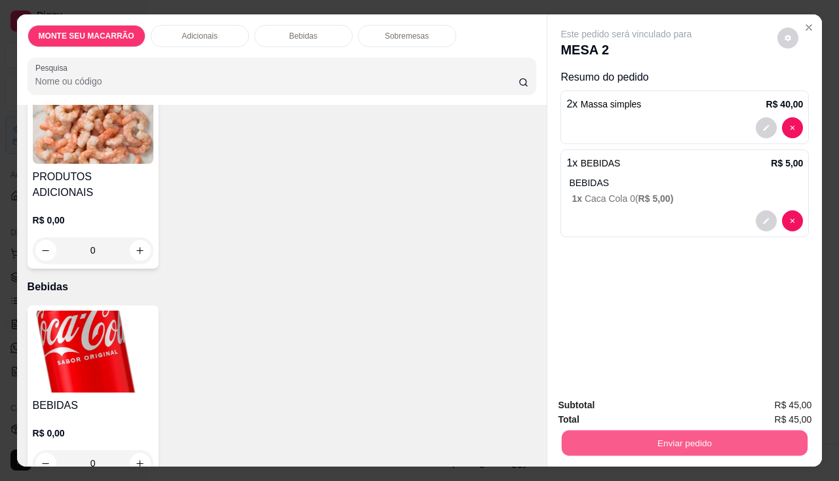
click at [648, 442] on button "Enviar pedido" at bounding box center [684, 443] width 246 height 26
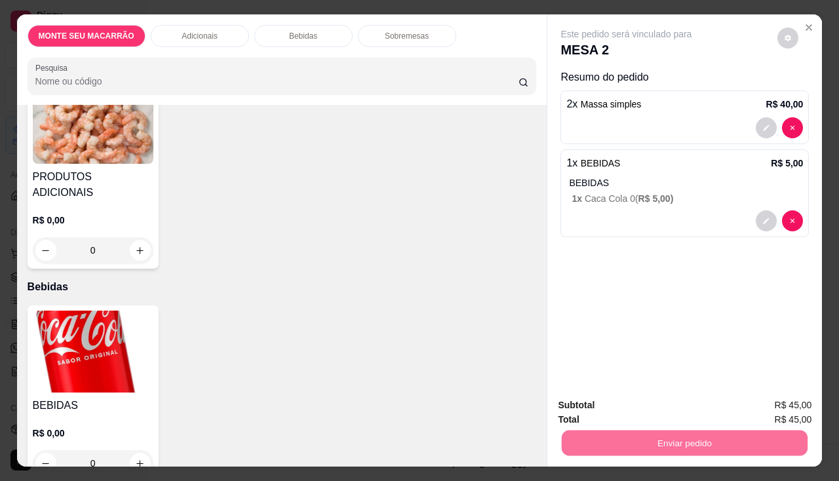
click at [765, 404] on button "Enviar pedido" at bounding box center [777, 405] width 74 height 25
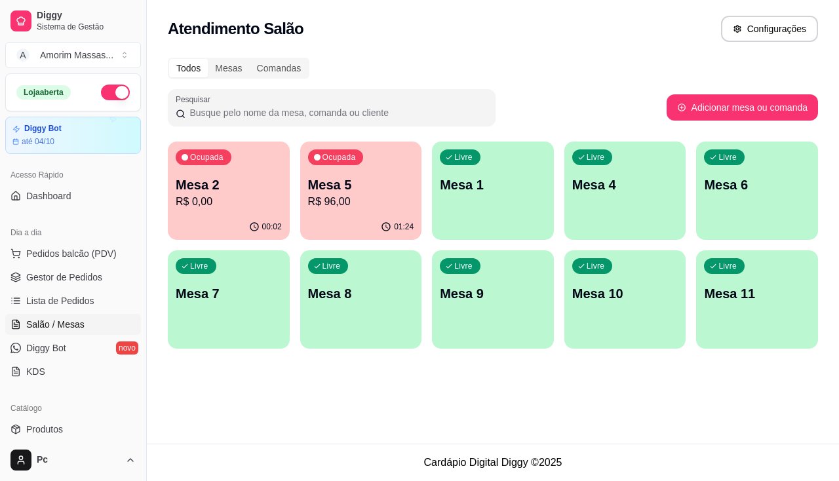
click at [631, 210] on div "Livre Mesa 4" at bounding box center [625, 183] width 122 height 83
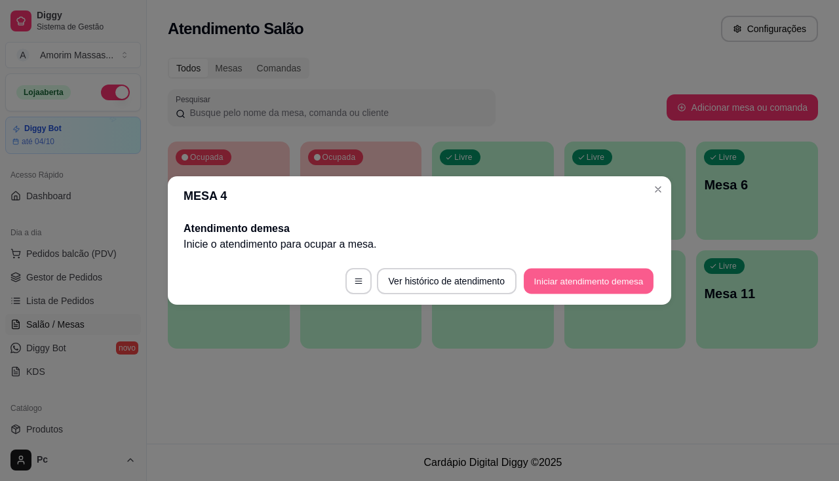
click at [560, 288] on button "Iniciar atendimento de mesa" at bounding box center [588, 282] width 130 height 26
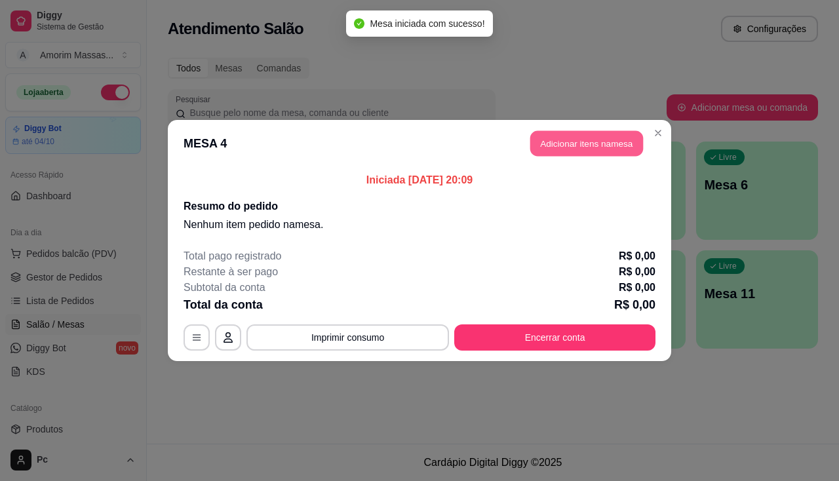
click at [608, 149] on button "Adicionar itens na mesa" at bounding box center [586, 144] width 113 height 26
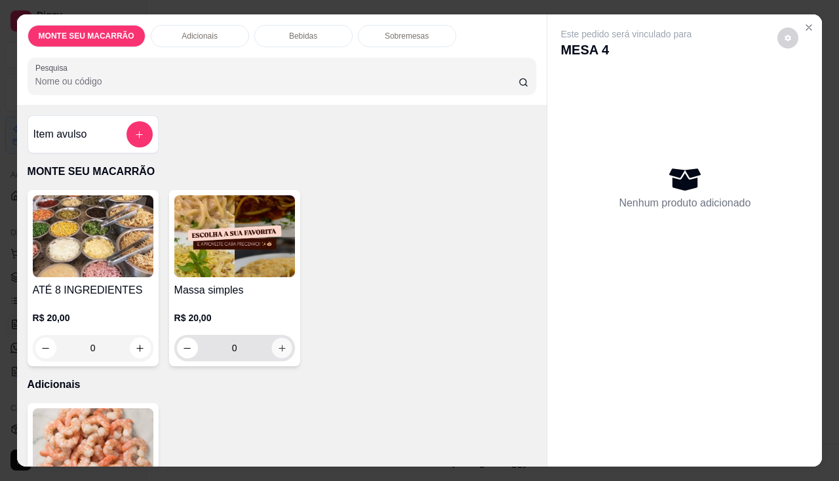
click at [276, 345] on icon "increase-product-quantity" at bounding box center [281, 348] width 10 height 10
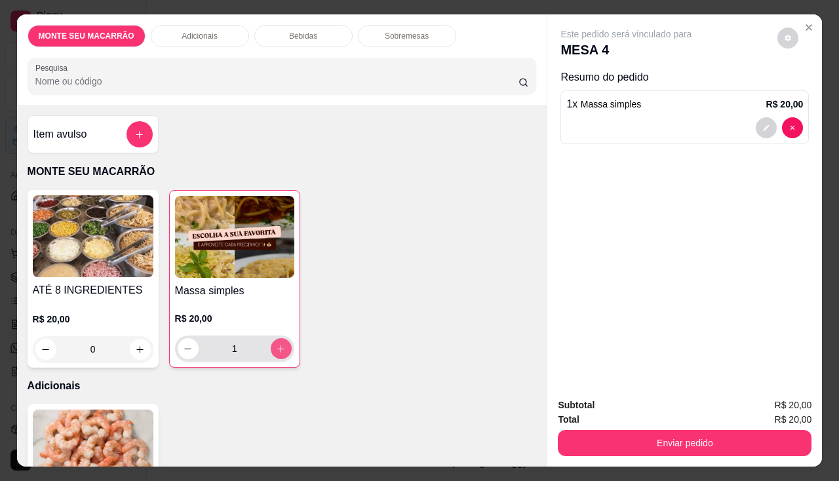
click at [276, 345] on icon "increase-product-quantity" at bounding box center [281, 349] width 10 height 10
type input "2"
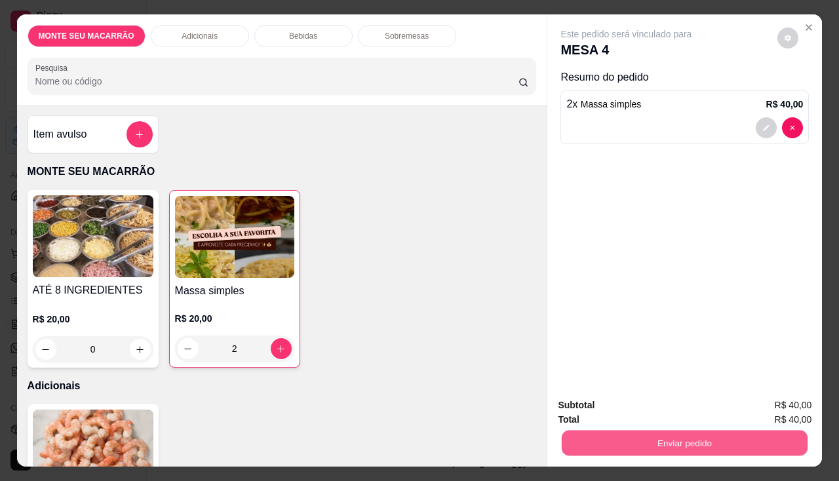
click at [587, 430] on button "Enviar pedido" at bounding box center [684, 443] width 246 height 26
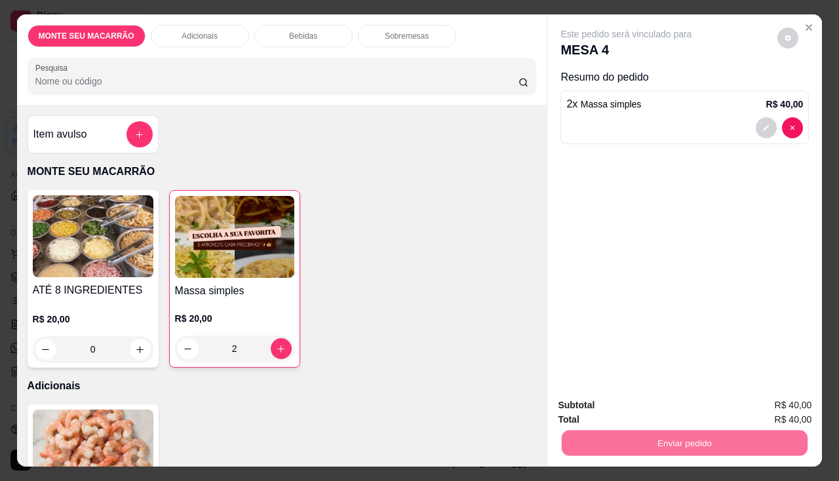
click at [416, 200] on div "ATÉ 8 INGREDIENTES R$ 20,00 0 Massa simples R$ 20,00 2" at bounding box center [282, 279] width 509 height 178
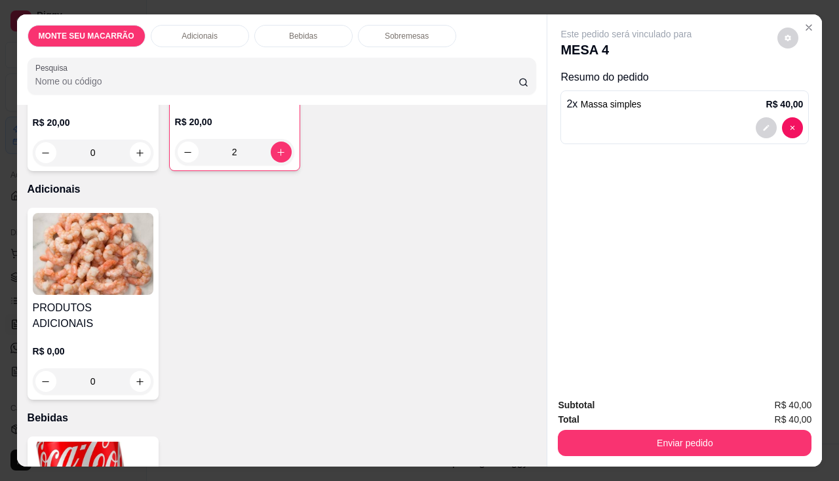
scroll to position [459, 0]
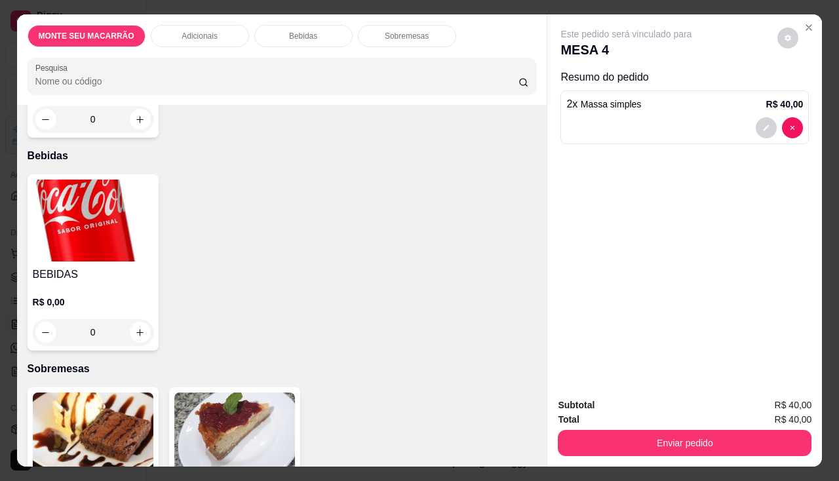
click at [86, 180] on img at bounding box center [93, 221] width 121 height 82
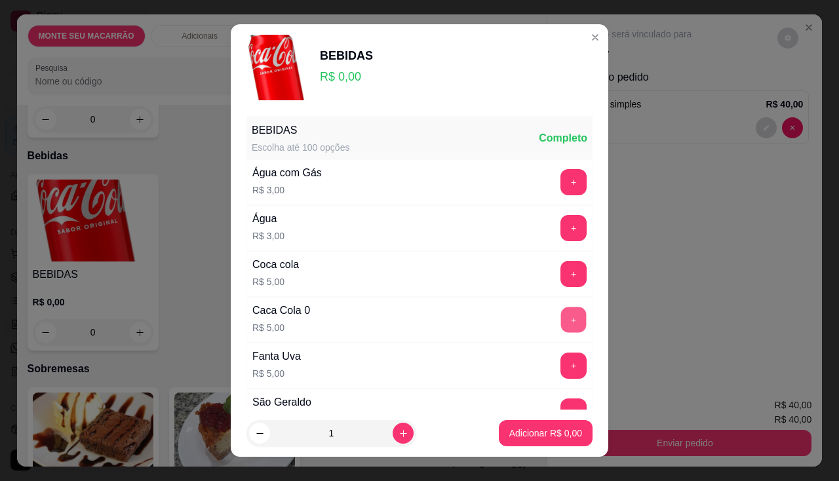
click at [561, 322] on button "+" at bounding box center [574, 320] width 26 height 26
click at [560, 322] on button "+" at bounding box center [573, 320] width 26 height 26
click at [508, 434] on p "Adicionar R$ 10,00" at bounding box center [543, 433] width 76 height 12
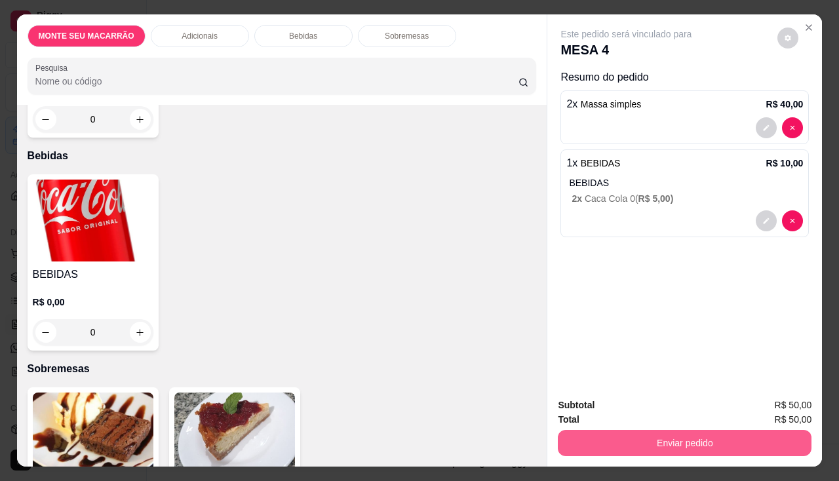
click at [706, 430] on button "Enviar pedido" at bounding box center [685, 443] width 254 height 26
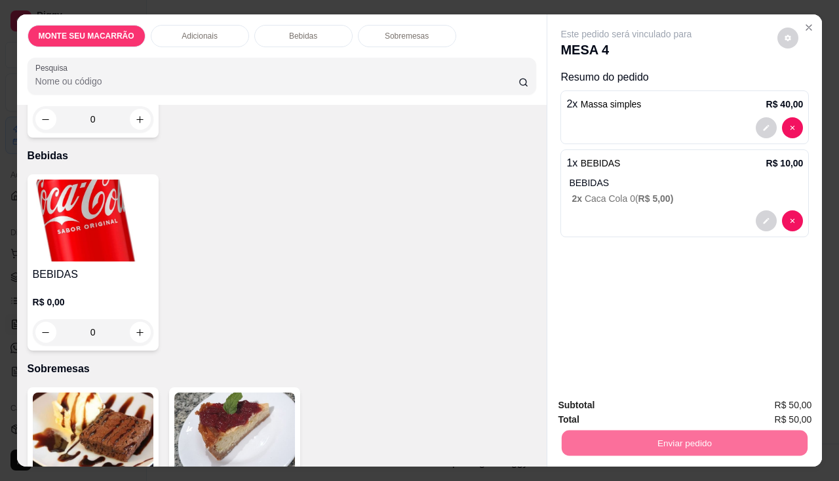
click at [774, 410] on button "Enviar pedido" at bounding box center [778, 405] width 72 height 24
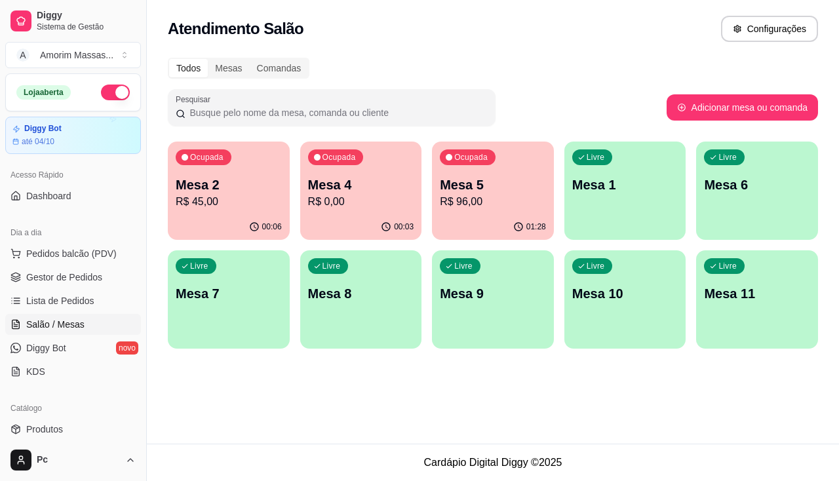
click at [649, 195] on div "Livre Mesa 1" at bounding box center [625, 183] width 122 height 83
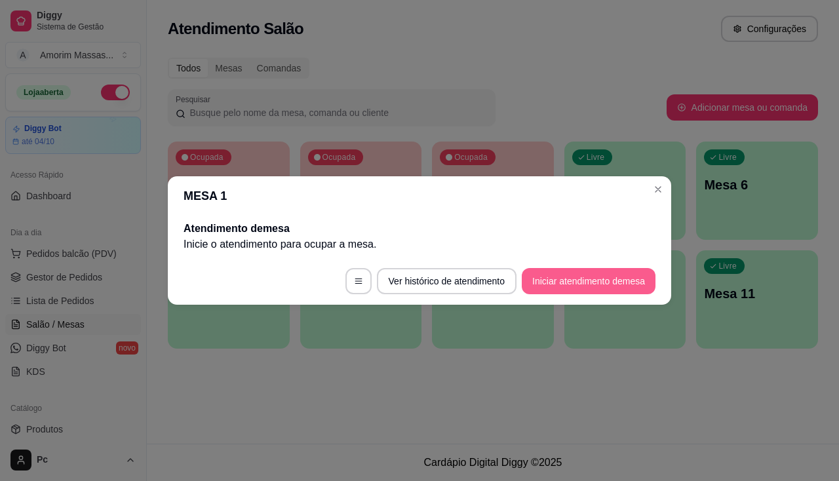
click at [556, 281] on button "Iniciar atendimento de mesa" at bounding box center [589, 281] width 134 height 26
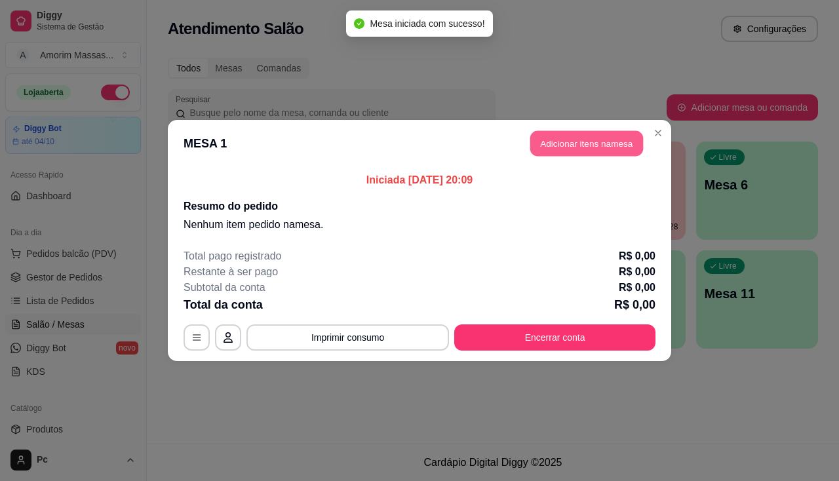
click at [592, 146] on button "Adicionar itens na mesa" at bounding box center [586, 144] width 113 height 26
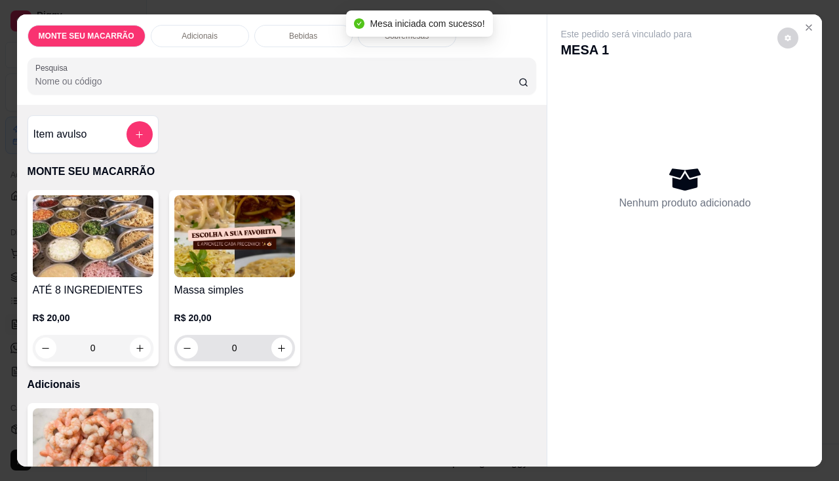
click at [277, 354] on div "0" at bounding box center [234, 348] width 115 height 26
click at [277, 337] on button "increase-product-quantity" at bounding box center [281, 347] width 21 height 21
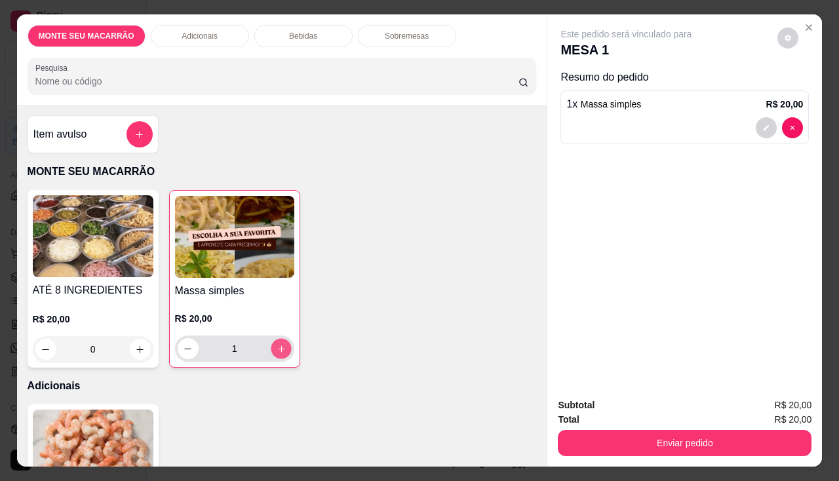
click at [276, 344] on icon "increase-product-quantity" at bounding box center [281, 349] width 10 height 10
type input "2"
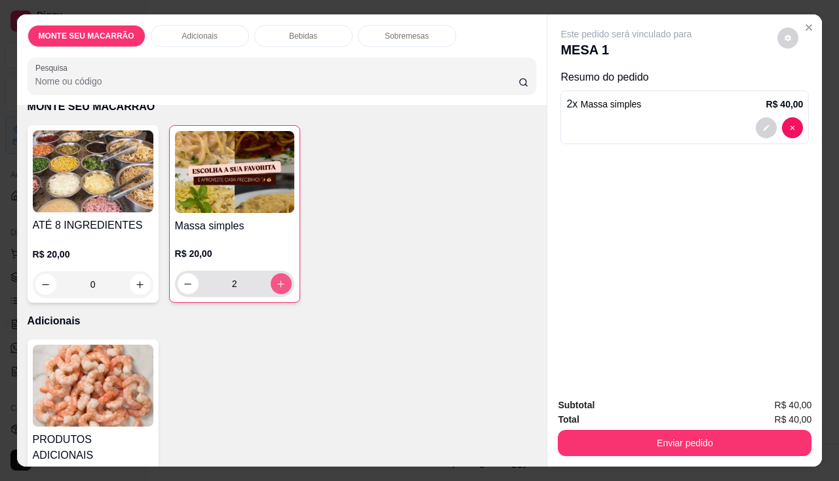
scroll to position [197, 0]
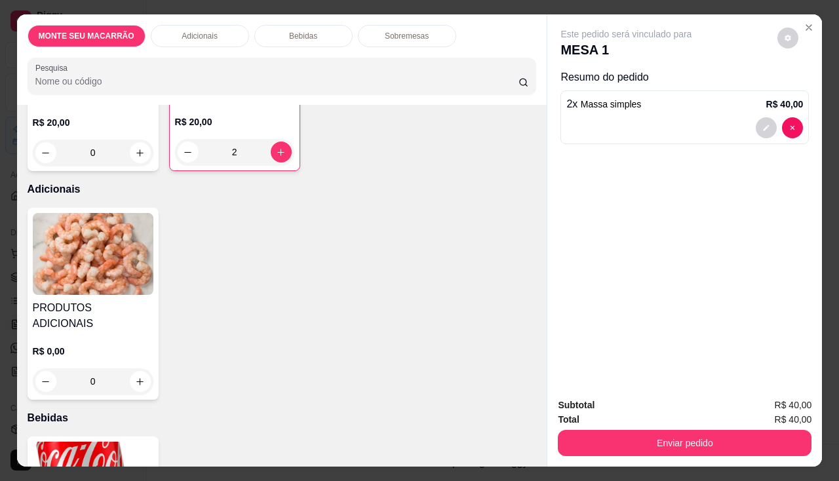
click at [91, 242] on img at bounding box center [93, 254] width 121 height 82
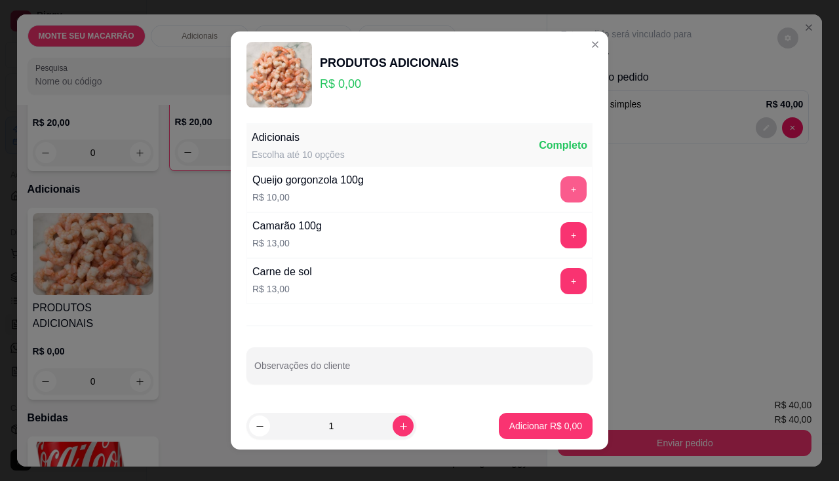
click at [560, 188] on button "+" at bounding box center [573, 189] width 26 height 26
click at [512, 433] on button "Adicionar R$ 10,00" at bounding box center [542, 426] width 99 height 26
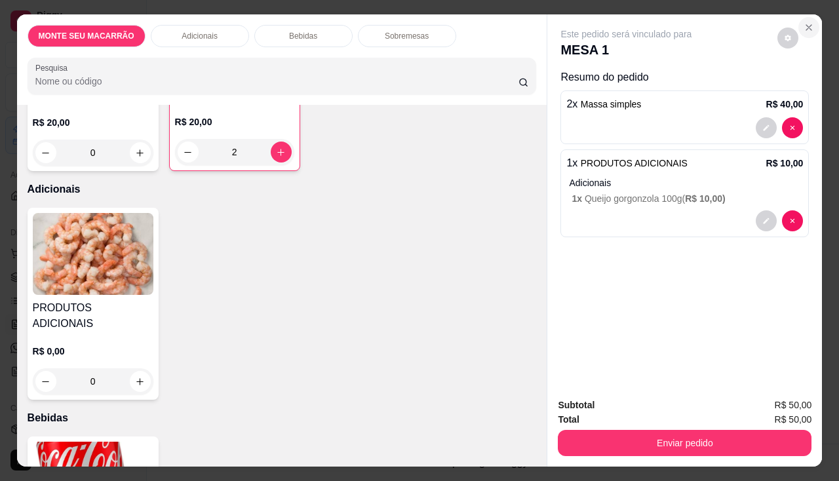
click at [803, 22] on icon "Close" at bounding box center [808, 27] width 10 height 10
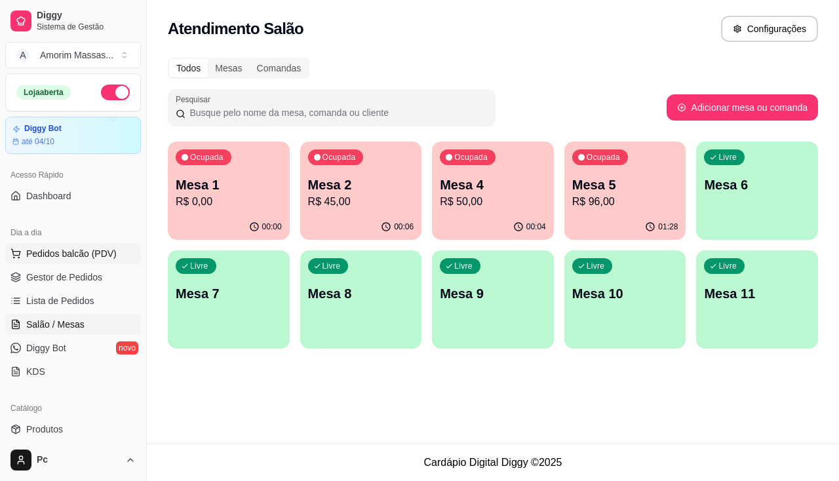
click at [47, 259] on span "Pedidos balcão (PDV)" at bounding box center [71, 253] width 90 height 13
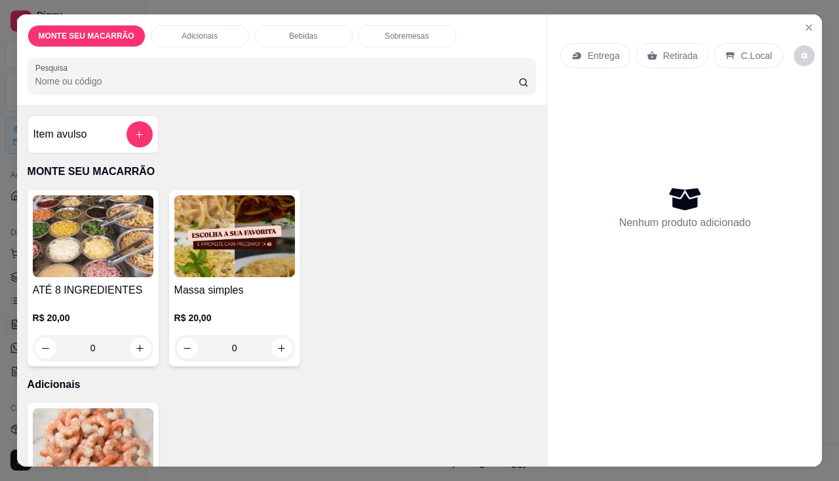
click at [246, 246] on img at bounding box center [234, 236] width 121 height 82
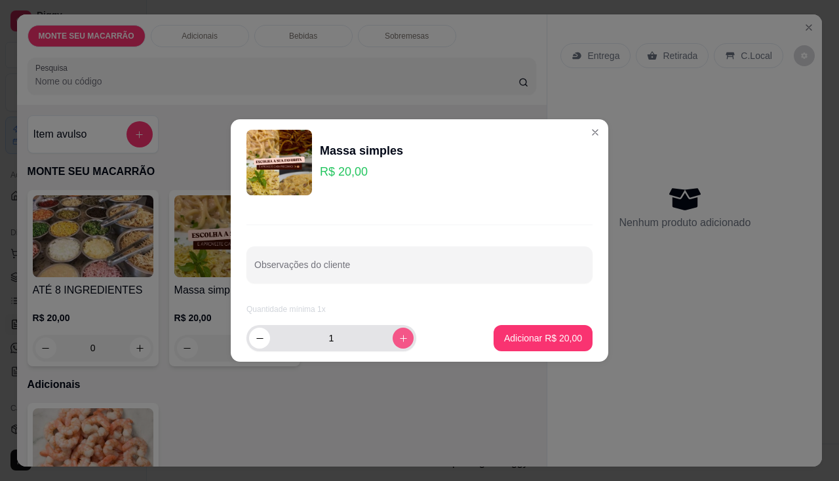
click at [398, 336] on icon "increase-product-quantity" at bounding box center [403, 338] width 10 height 10
type input "2"
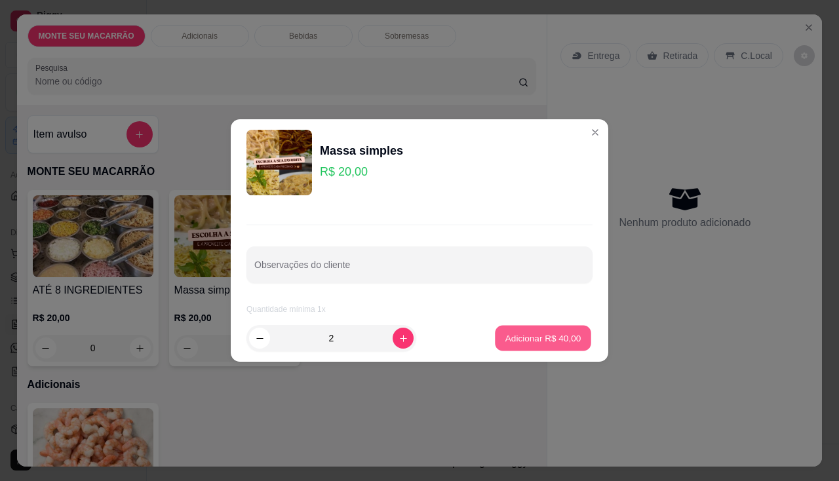
click at [543, 328] on button "Adicionar R$ 40,00" at bounding box center [543, 339] width 96 height 26
type input "2"
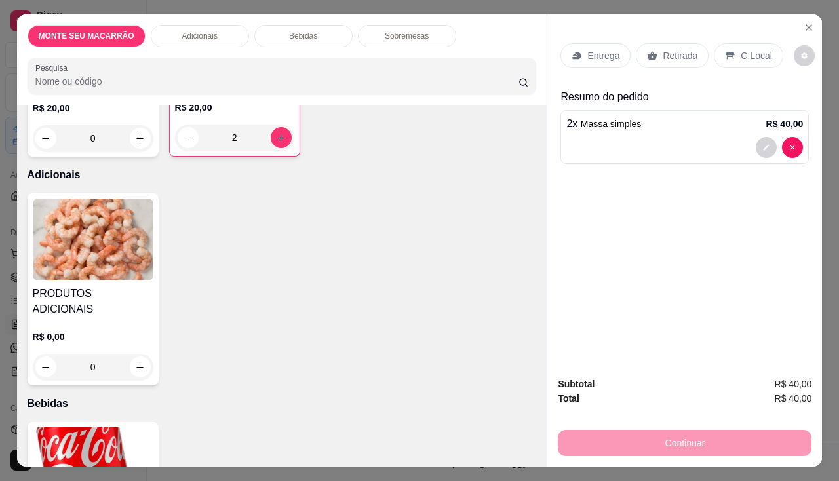
scroll to position [328, 0]
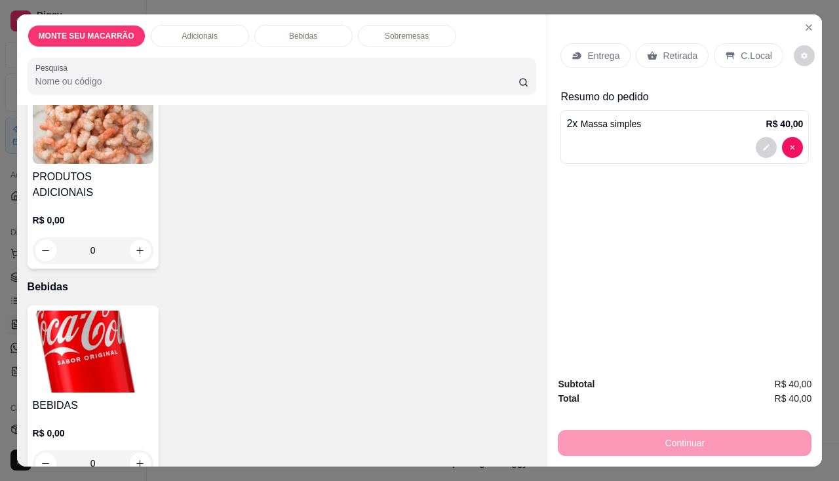
click at [75, 126] on img at bounding box center [93, 123] width 121 height 82
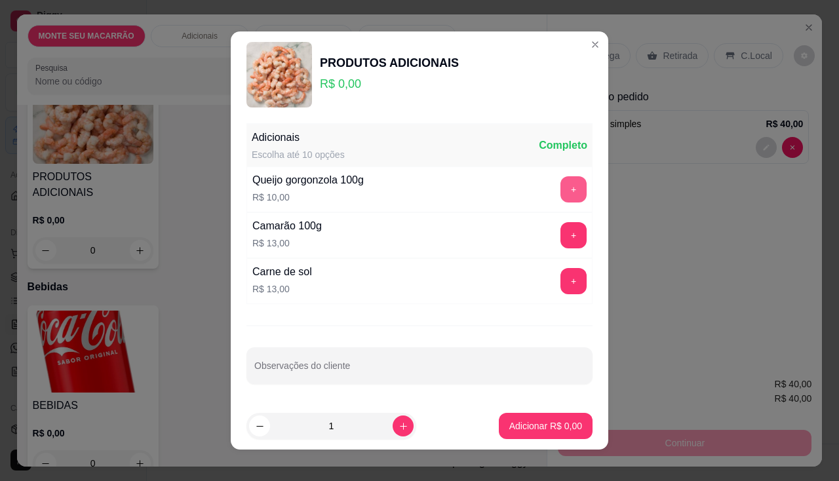
click at [565, 183] on button "+" at bounding box center [573, 189] width 26 height 26
click at [505, 421] on p "Adicionar R$ 10,00" at bounding box center [543, 425] width 76 height 12
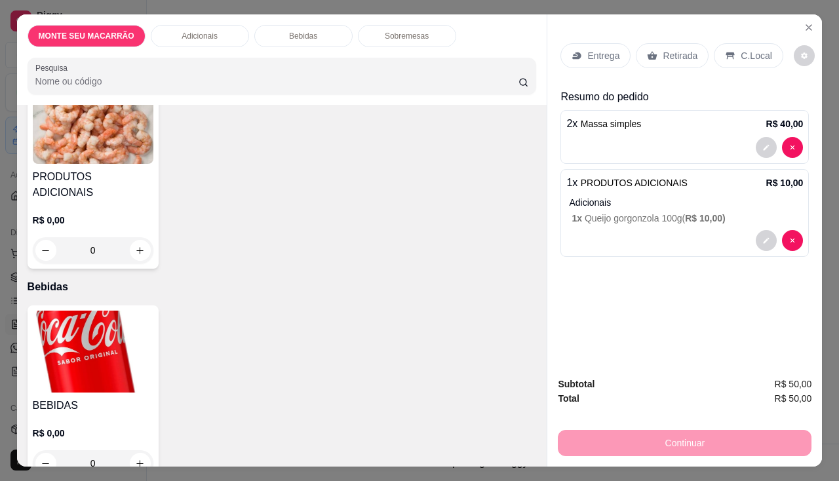
click at [604, 43] on div "Entrega" at bounding box center [595, 55] width 70 height 25
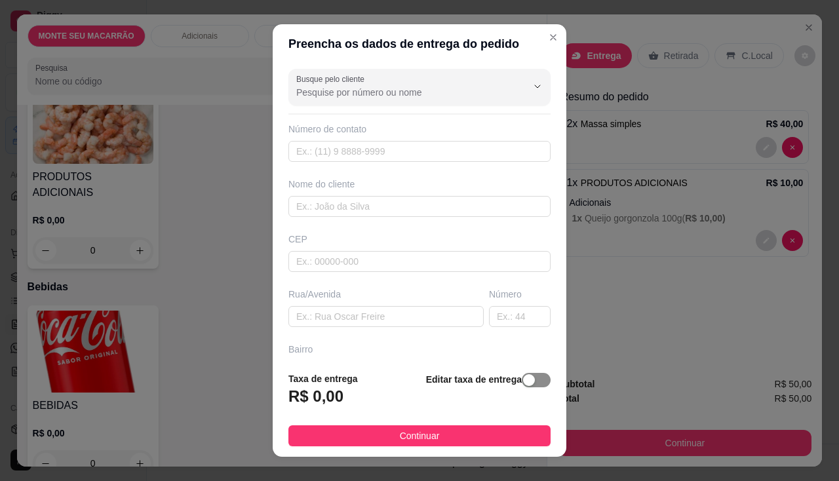
click at [523, 381] on span "button" at bounding box center [536, 380] width 29 height 14
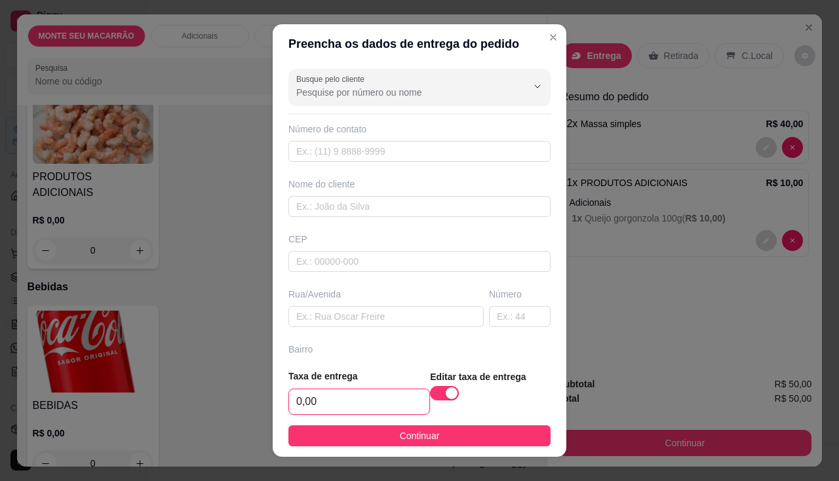
click at [363, 396] on input "0,00" at bounding box center [359, 401] width 140 height 25
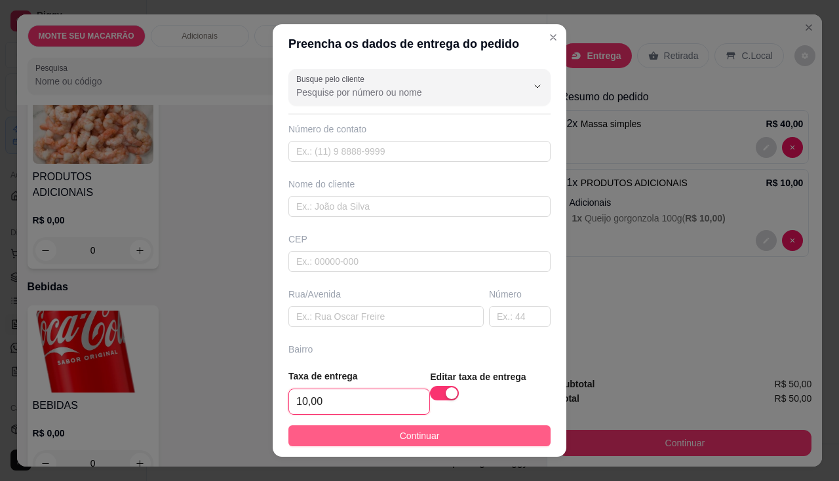
type input "10,00"
click at [367, 432] on button "Continuar" at bounding box center [419, 435] width 262 height 21
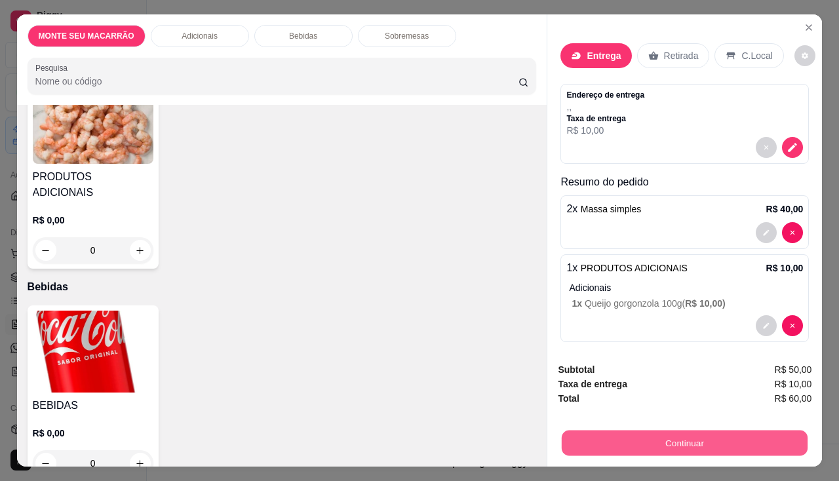
click at [734, 440] on button "Continuar" at bounding box center [684, 443] width 246 height 26
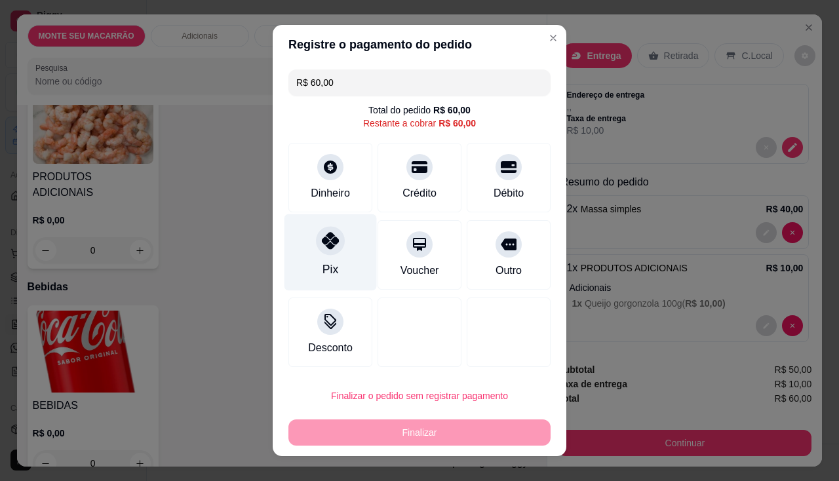
click at [325, 241] on icon at bounding box center [330, 240] width 17 height 17
type input "R$ 0,00"
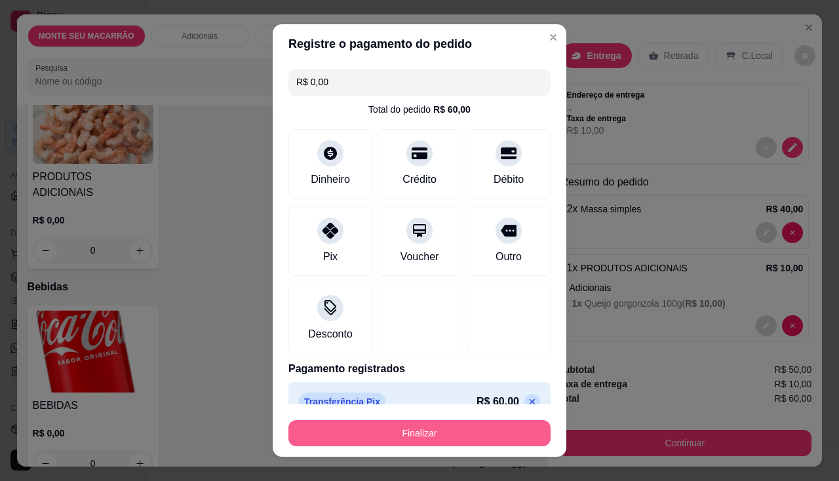
click at [418, 432] on button "Finalizar" at bounding box center [419, 433] width 262 height 26
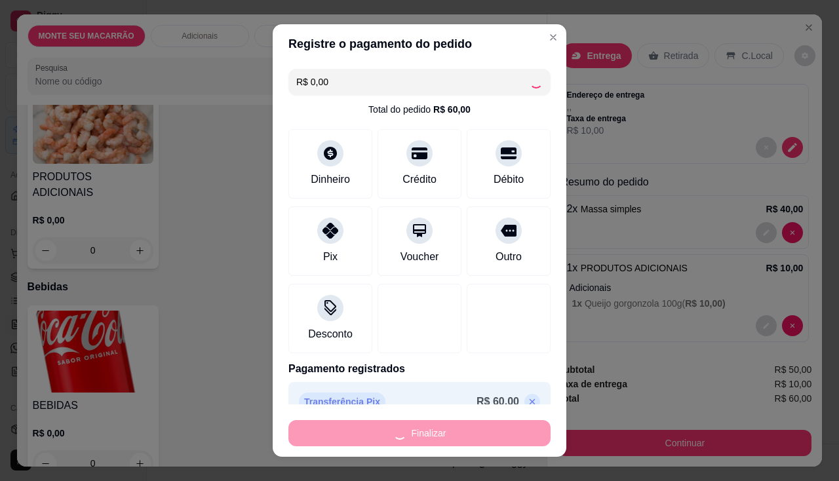
type input "0"
type input "-R$ 60,00"
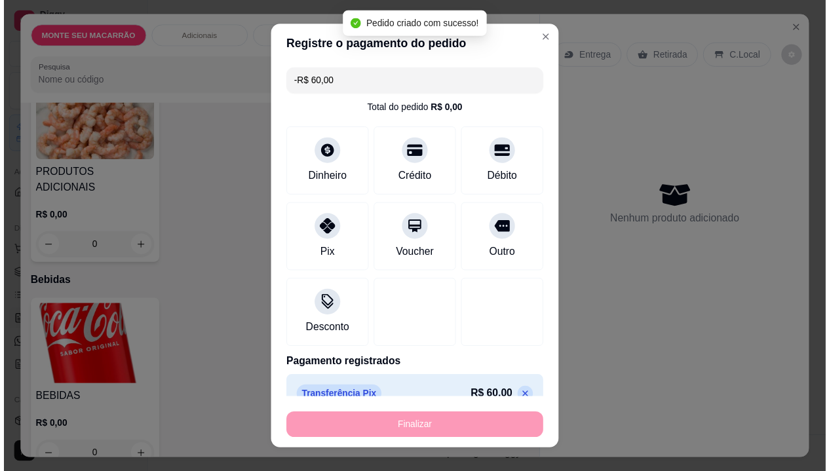
scroll to position [326, 0]
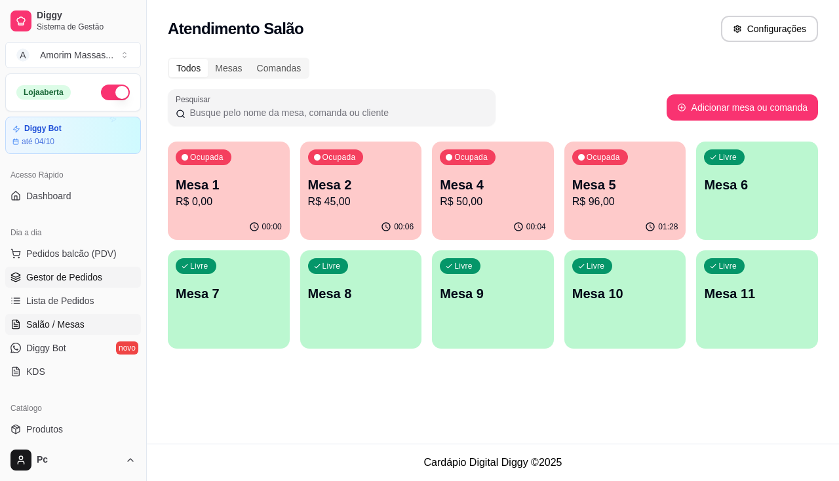
click at [83, 275] on span "Gestor de Pedidos" at bounding box center [64, 277] width 76 height 13
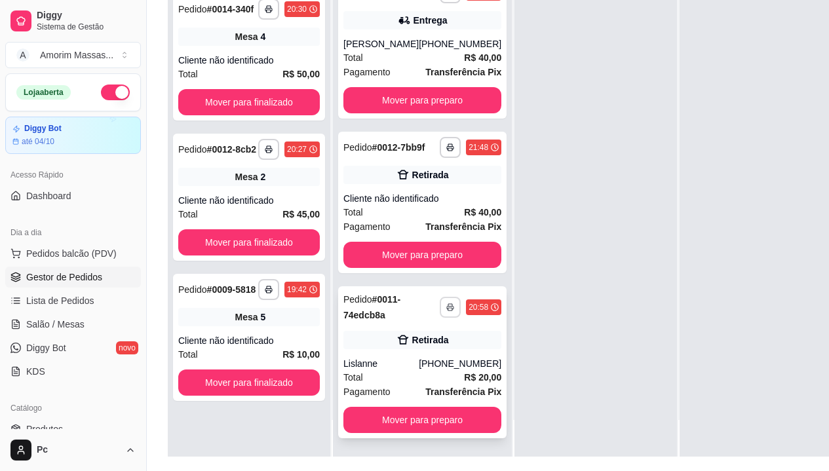
scroll to position [210, 0]
